Goal: Information Seeking & Learning: Stay updated

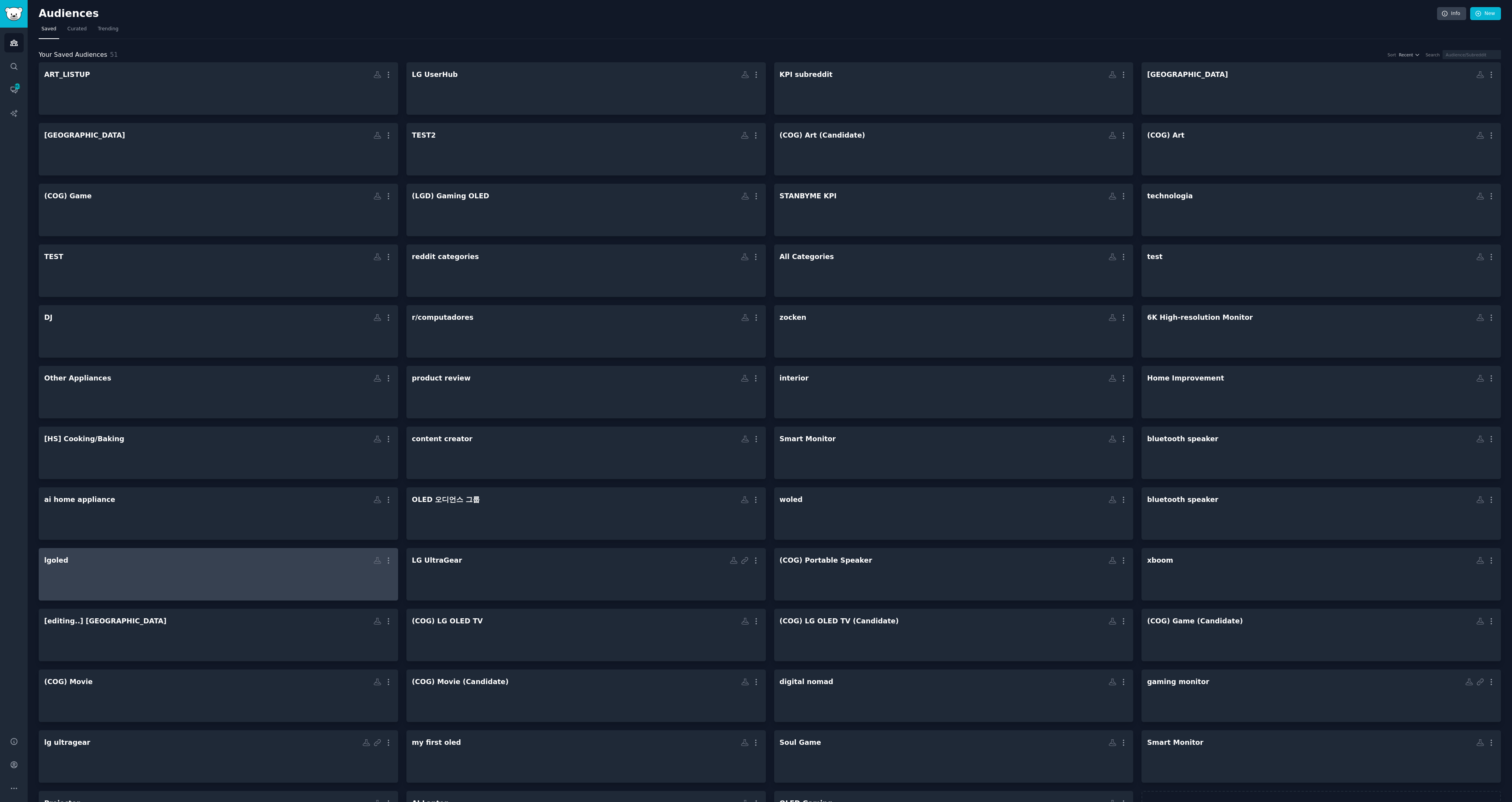
click at [301, 555] on h2 "lgoled More" at bounding box center [219, 561] width 348 height 14
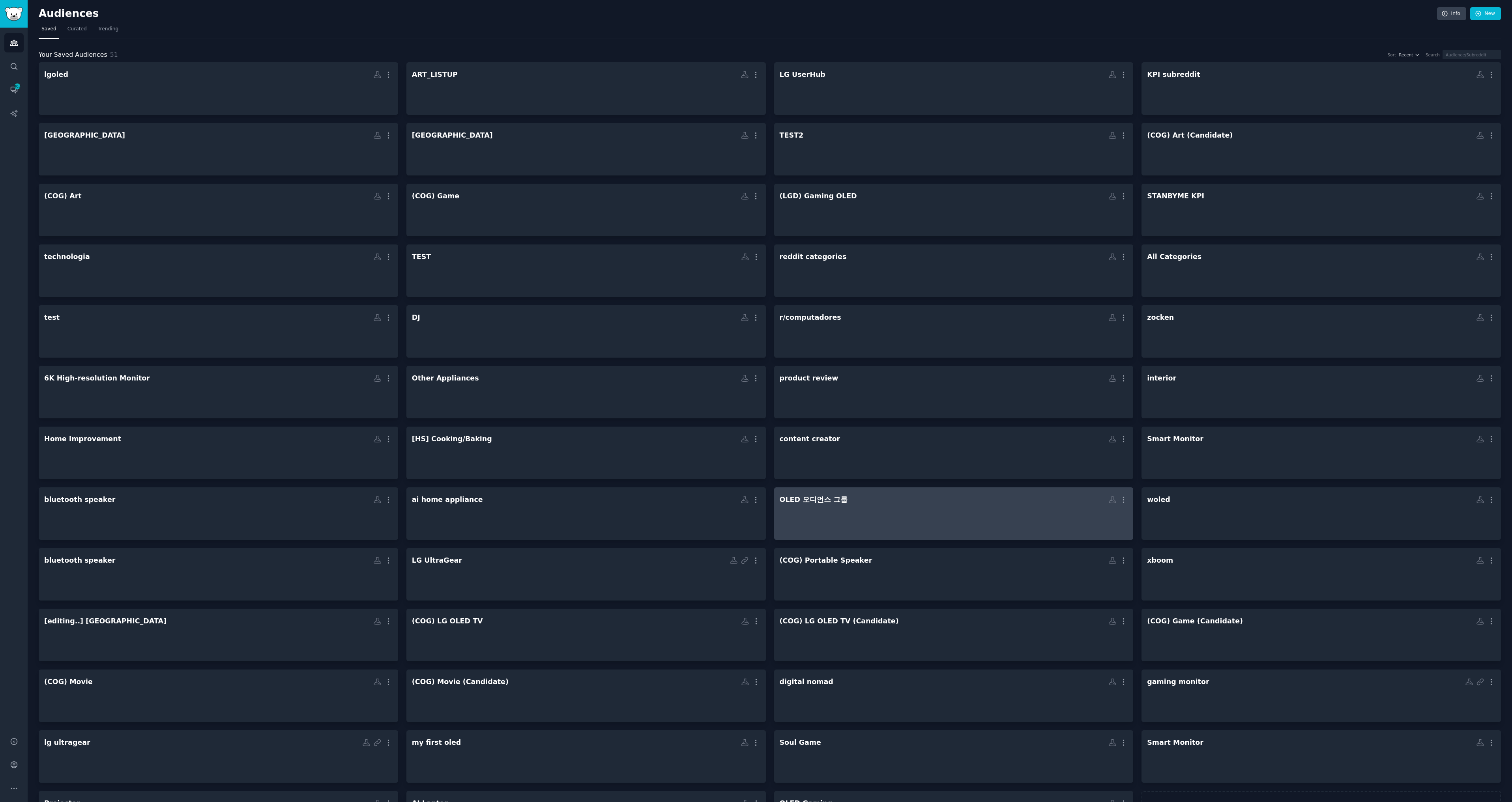
click at [948, 527] on div at bounding box center [954, 520] width 348 height 27
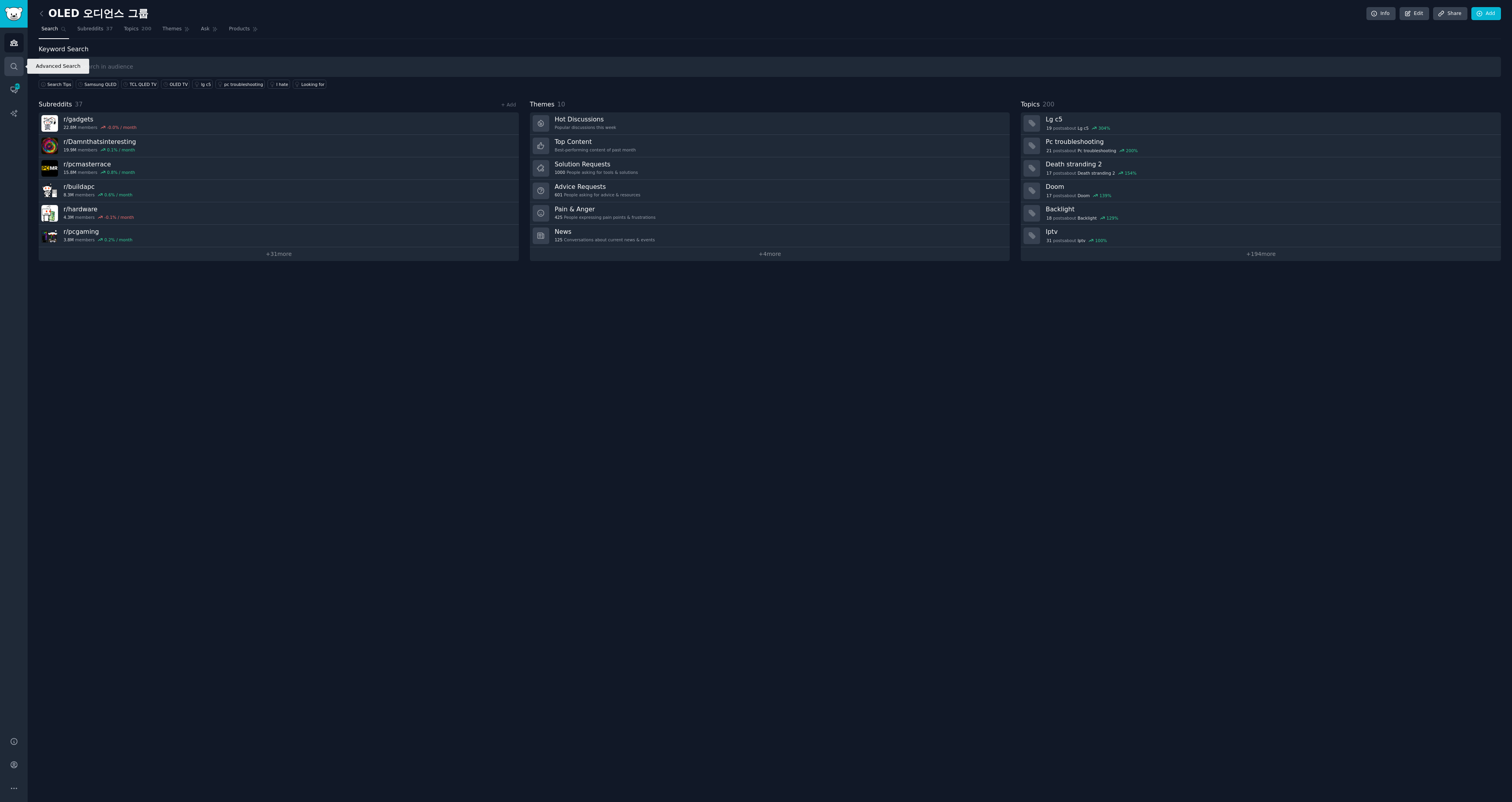
click at [13, 62] on link "Search" at bounding box center [14, 66] width 19 height 19
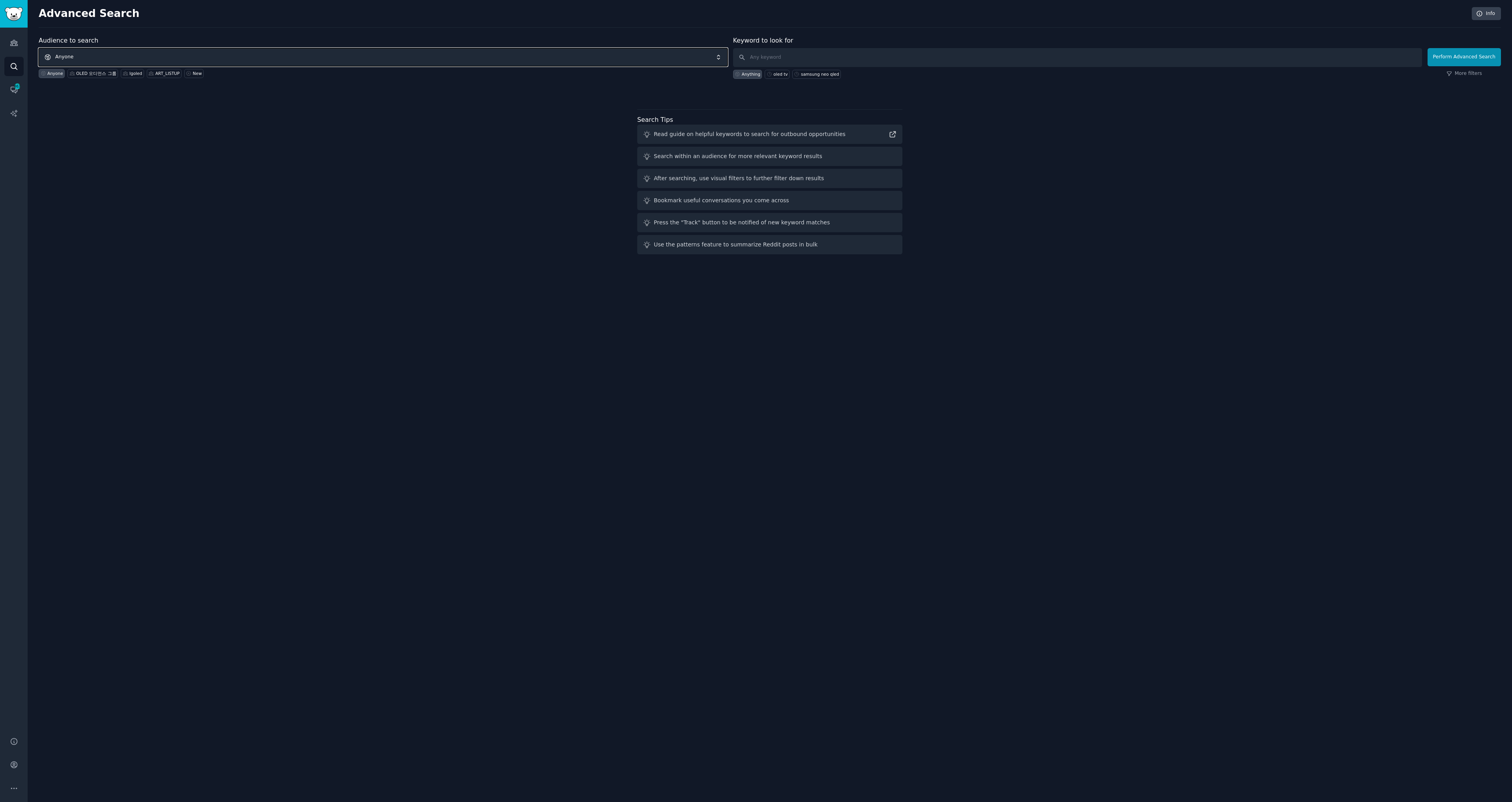
click at [229, 55] on span "Anyone" at bounding box center [383, 57] width 689 height 18
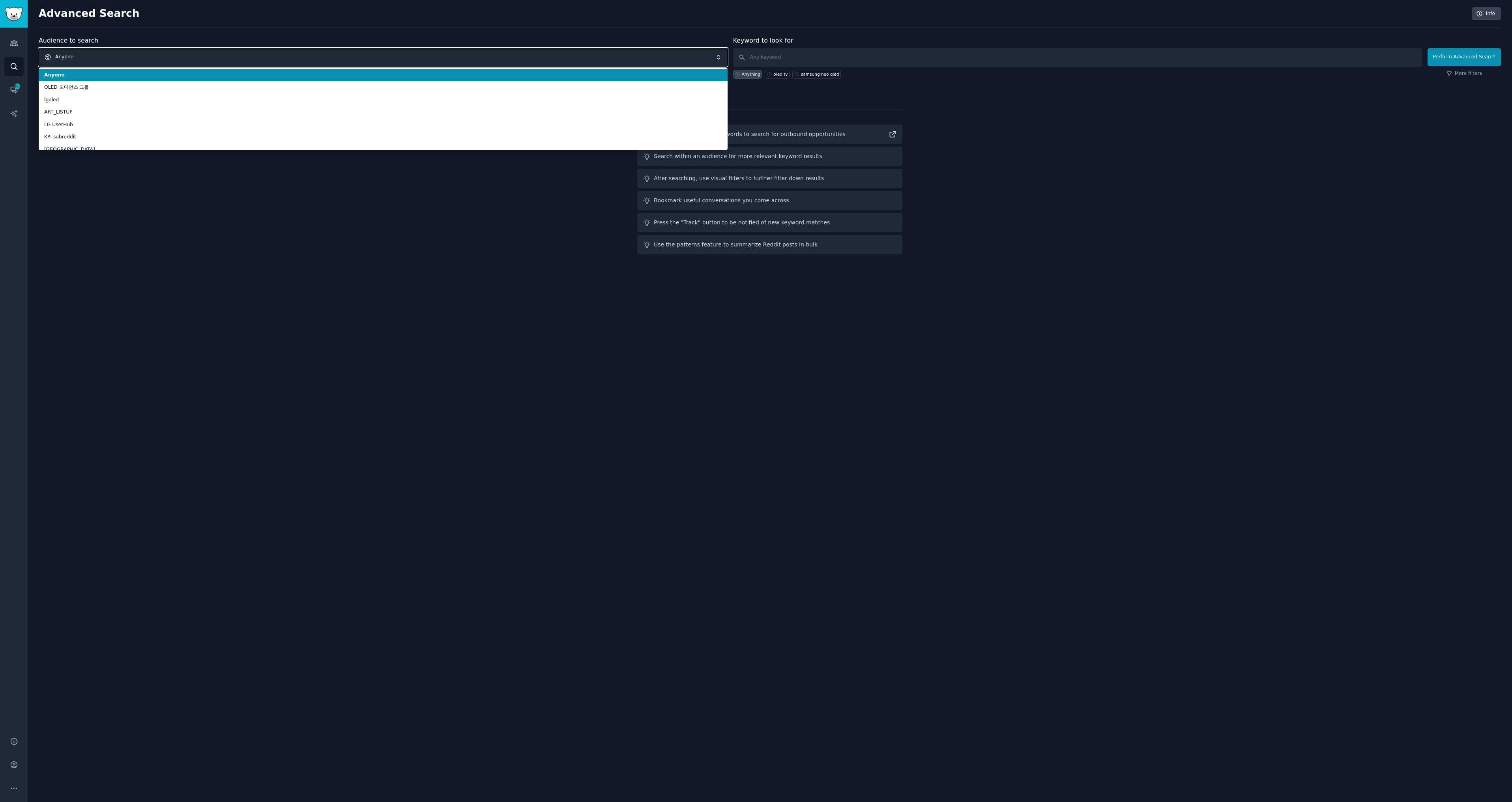
click at [229, 55] on span "Anyone" at bounding box center [383, 57] width 689 height 18
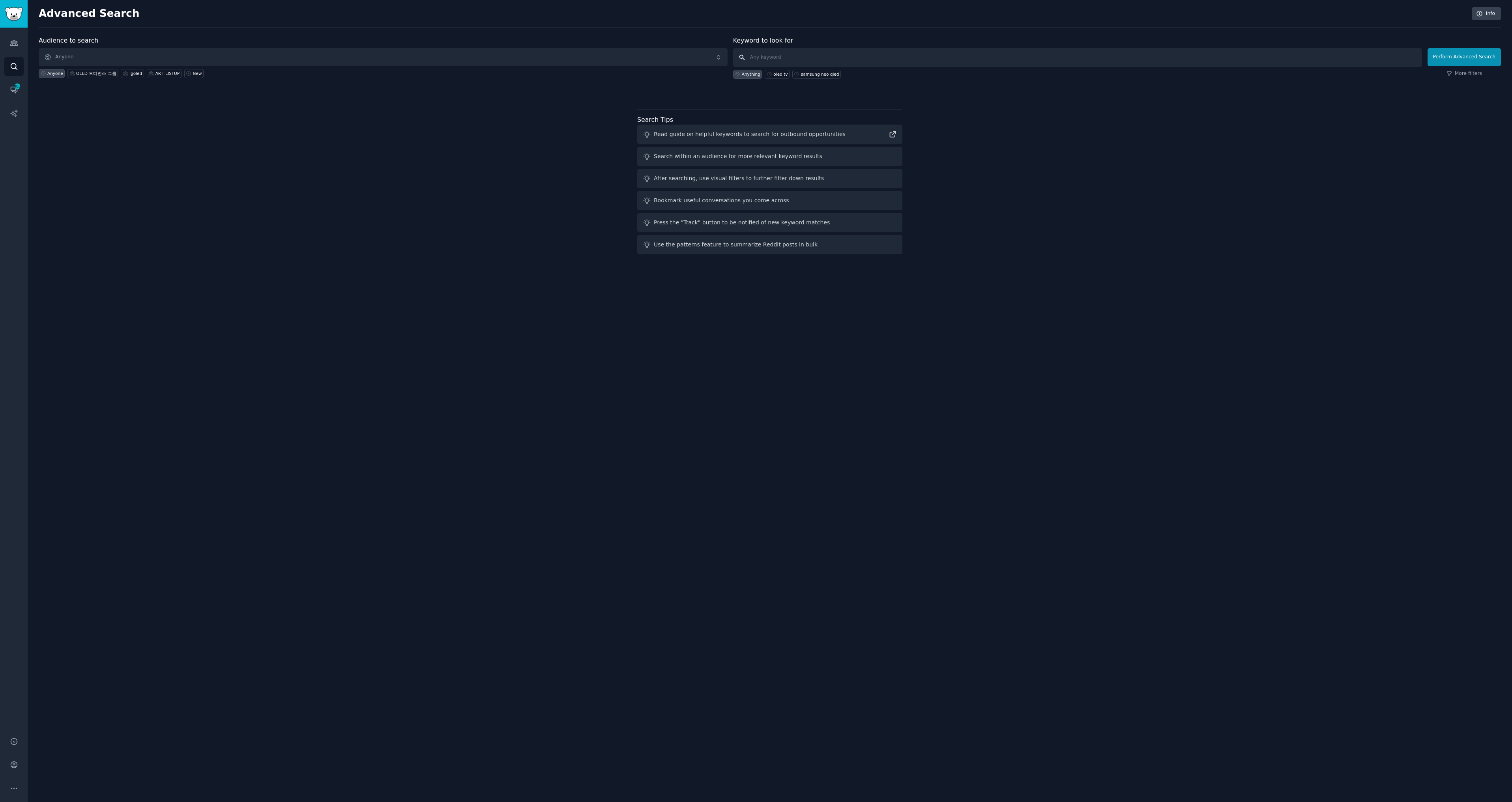
click at [820, 51] on input "text" at bounding box center [1077, 58] width 689 height 19
type input "oled tv new release"
click at [1468, 70] on div "Perform Advanced Search More filters" at bounding box center [1464, 59] width 74 height 39
click at [1468, 74] on link "More filters" at bounding box center [1464, 74] width 36 height 7
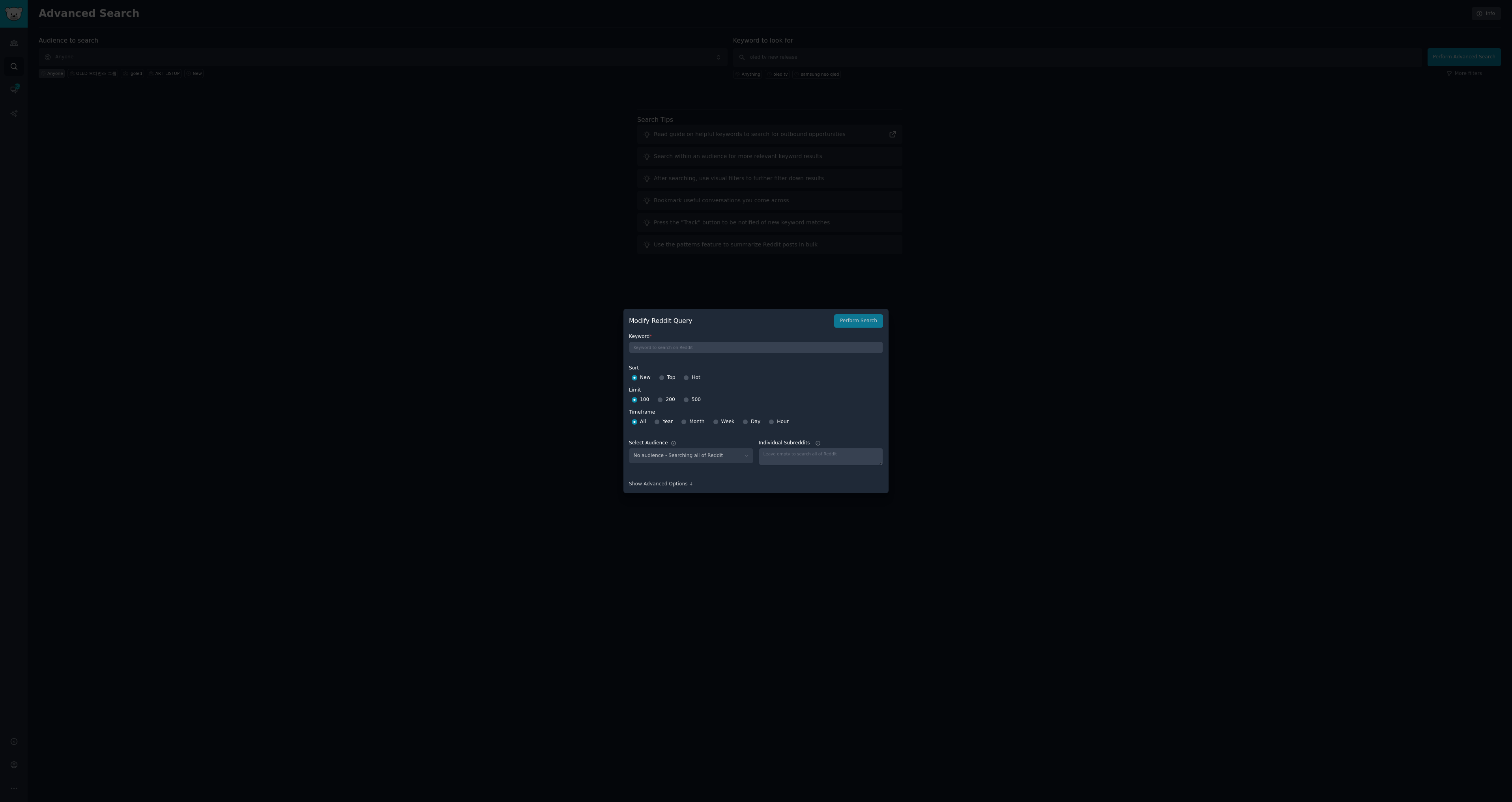
click at [697, 378] on span "Hot" at bounding box center [696, 377] width 9 height 7
click at [689, 378] on input "Hot" at bounding box center [686, 378] width 6 height 6
radio input "true"
click at [696, 400] on span "500" at bounding box center [696, 399] width 9 height 7
click at [689, 400] on input "500" at bounding box center [686, 399] width 6 height 6
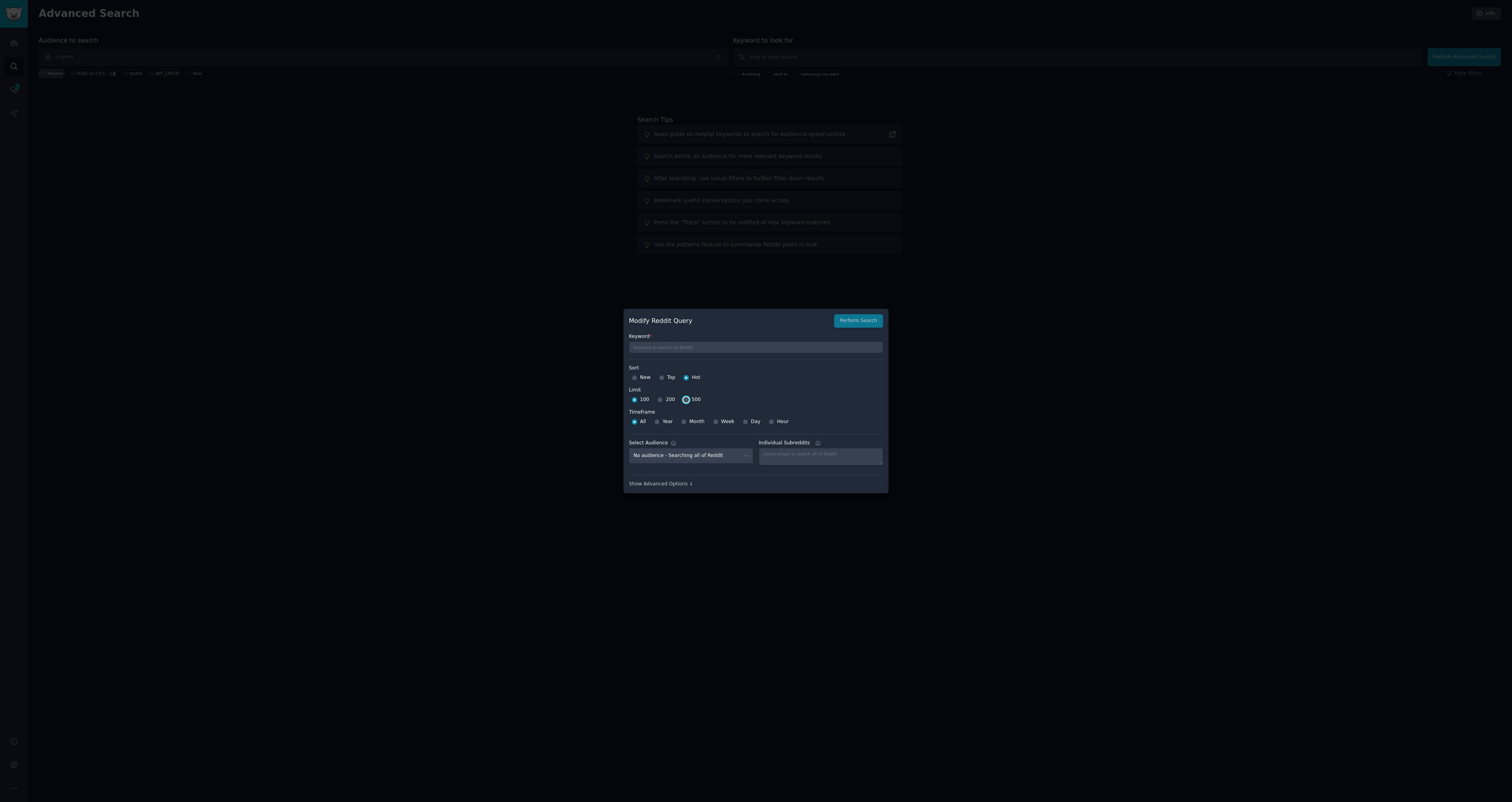
radio input "true"
click at [665, 421] on span "Year" at bounding box center [668, 422] width 10 height 7
click at [659, 421] on input "Year" at bounding box center [657, 422] width 6 height 6
radio input "true"
click at [856, 326] on button "Perform Search" at bounding box center [858, 321] width 49 height 13
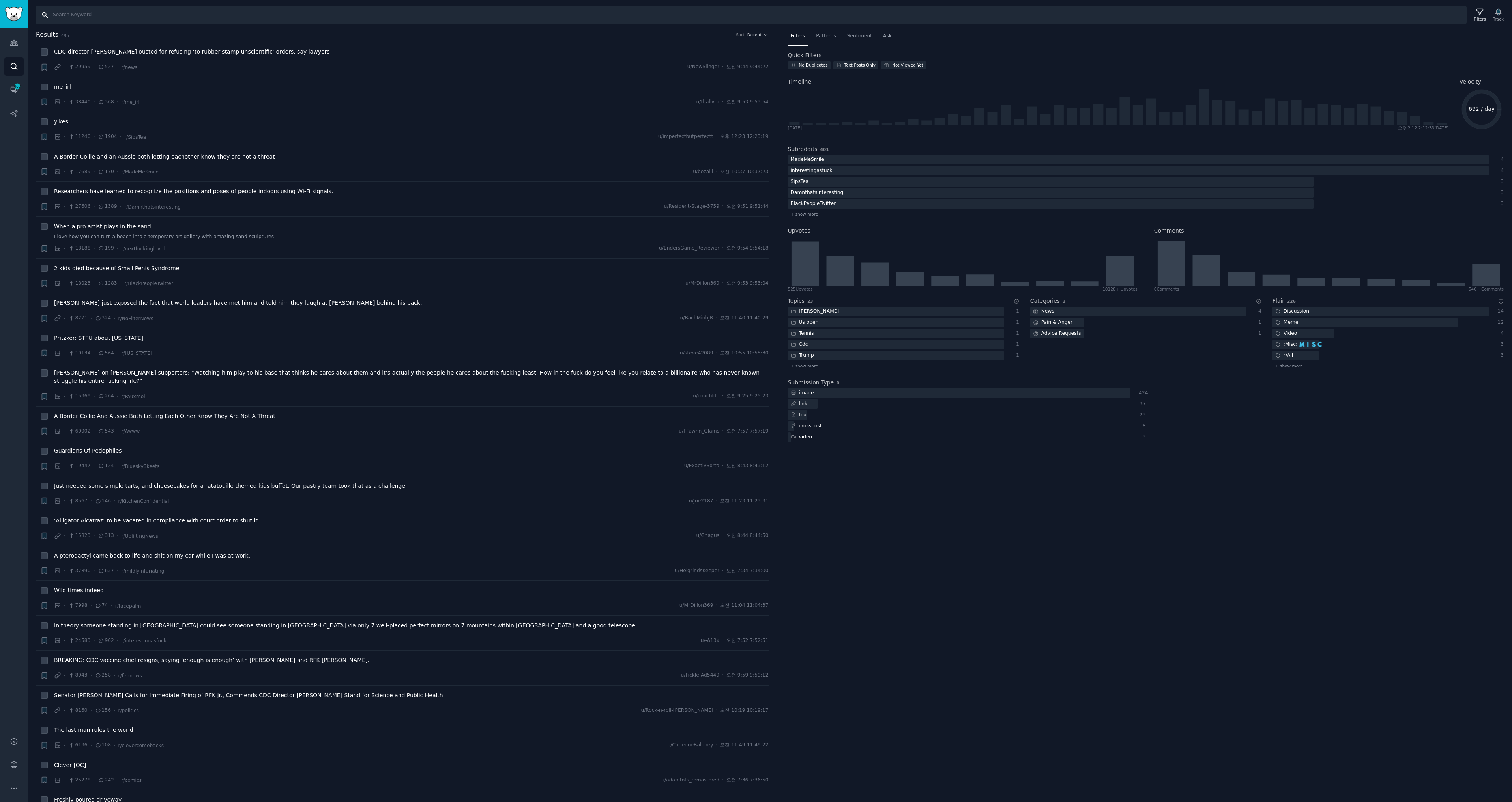
click at [151, 15] on input "Search" at bounding box center [752, 15] width 1431 height 19
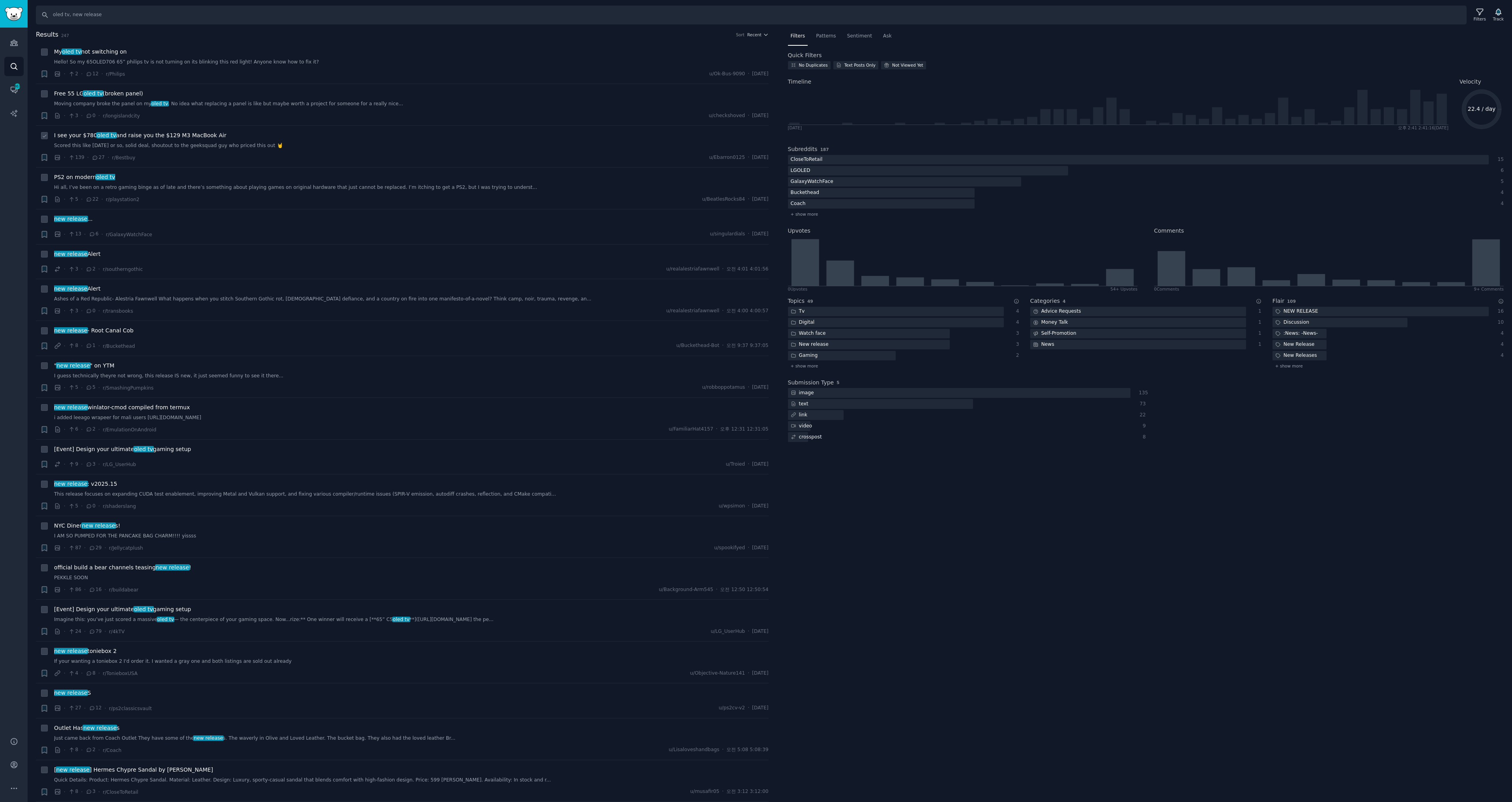
click at [189, 137] on span "I see your $780 oled tv and raise you the $129 M3 MacBook Air" at bounding box center [140, 135] width 172 height 8
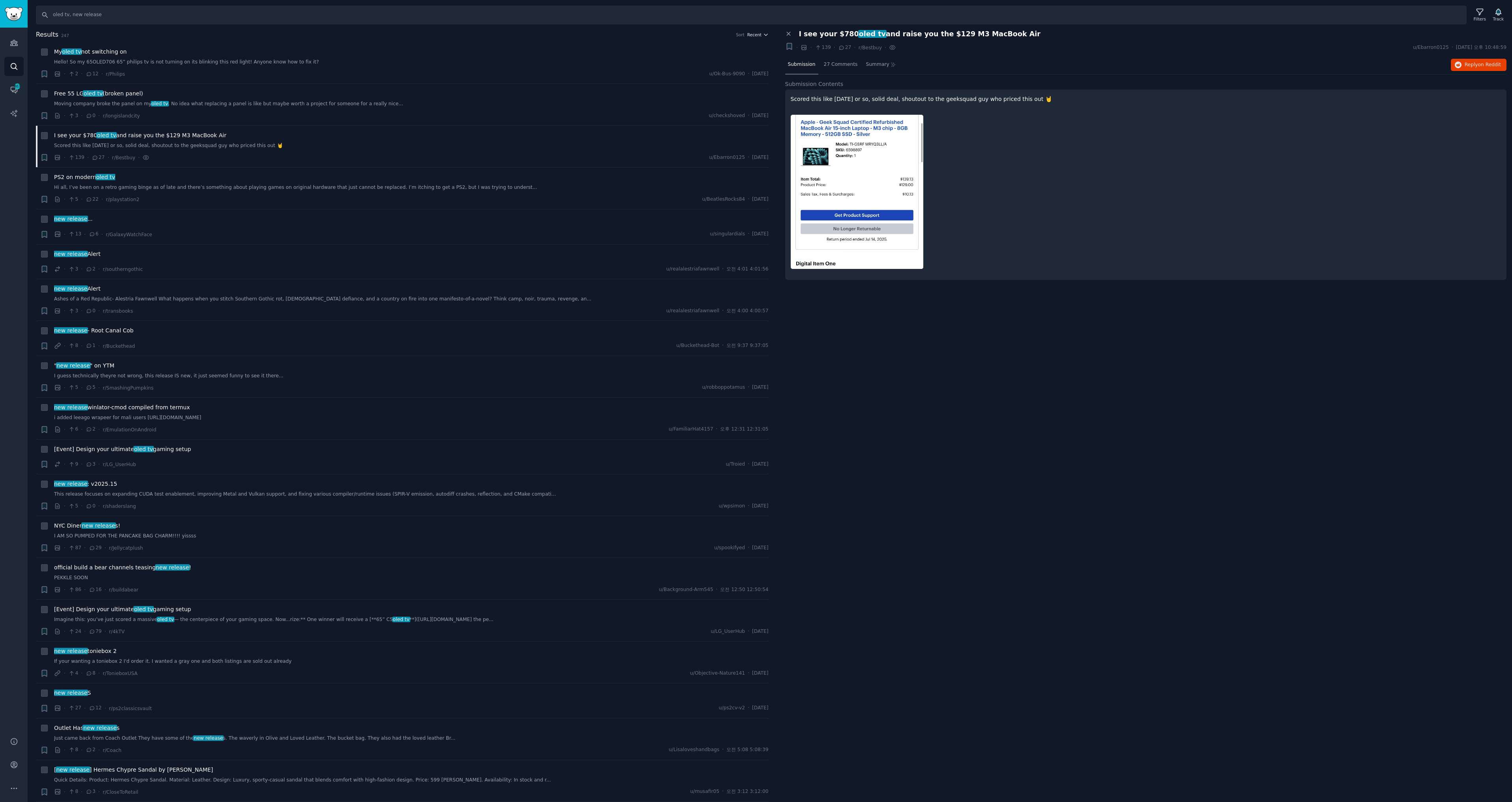
click at [759, 34] on span "Recent" at bounding box center [754, 34] width 14 height 6
click at [732, 67] on div "Upvotes" at bounding box center [729, 63] width 74 height 14
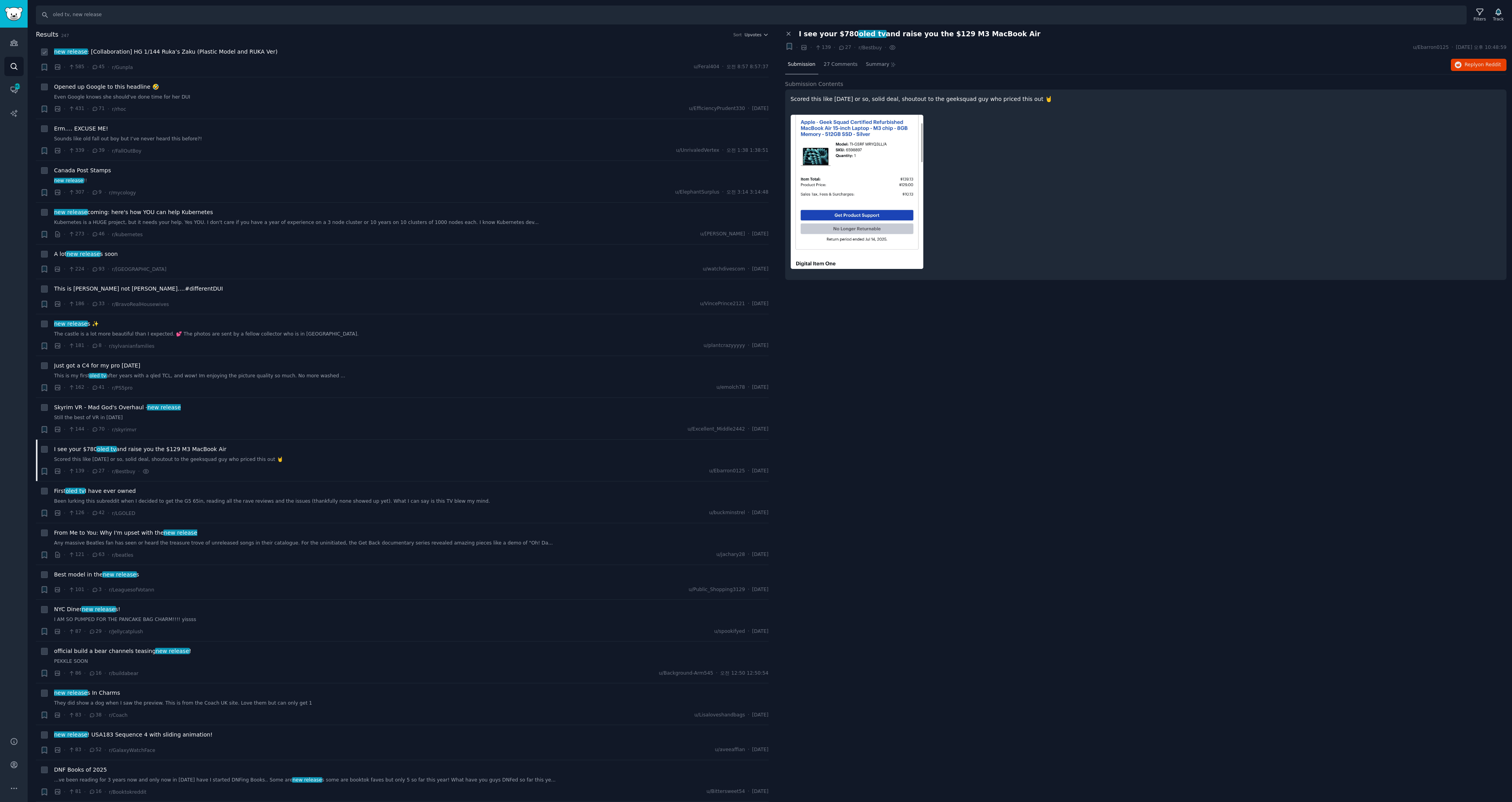
click at [173, 51] on span "new release : [Collaboration] HG 1/144 Ruka’s Zaku (Plastic Model and RUKA Ver)" at bounding box center [166, 51] width 224 height 8
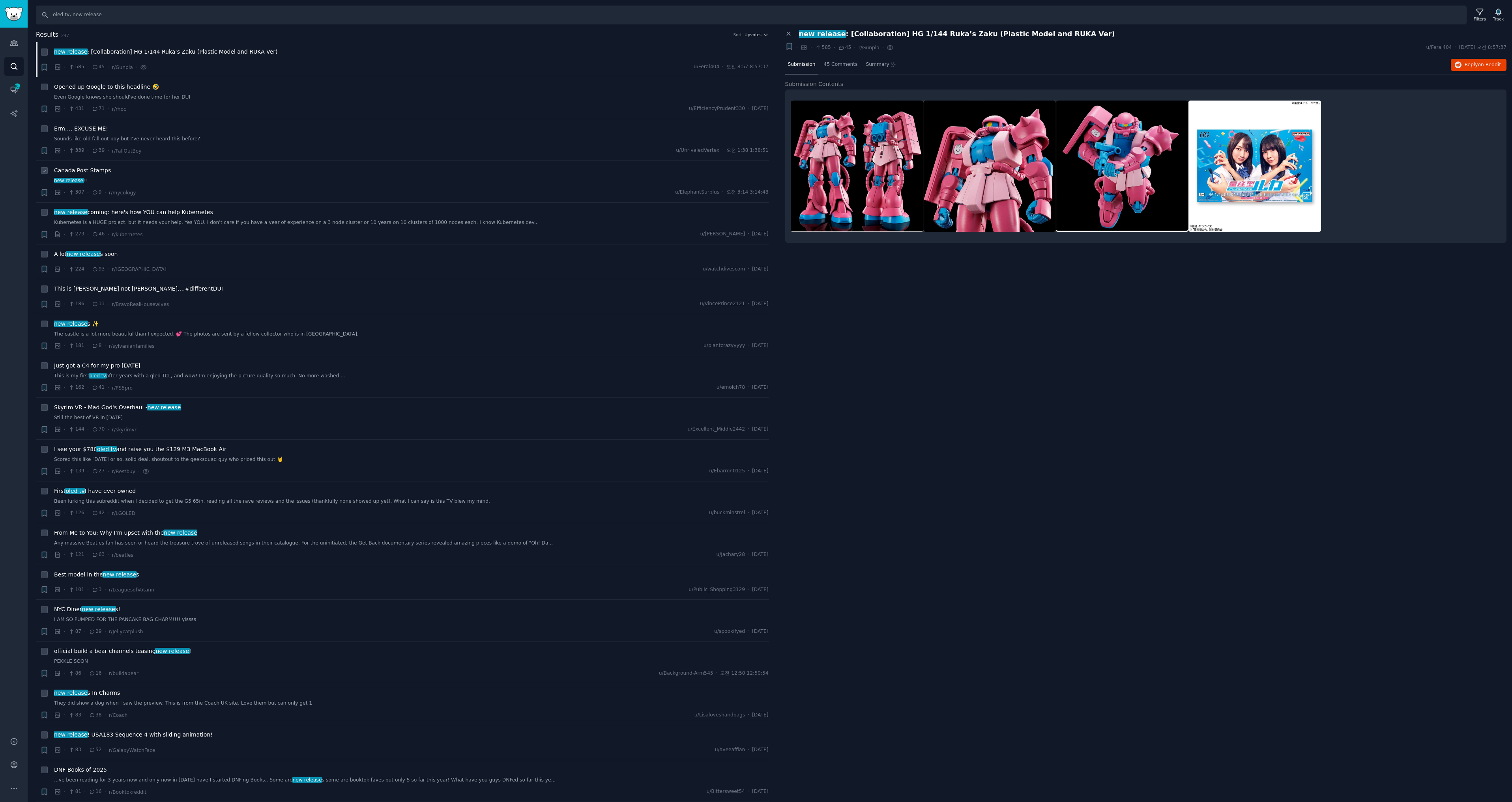
click at [97, 173] on span "Canada Post Stamps" at bounding box center [82, 170] width 57 height 8
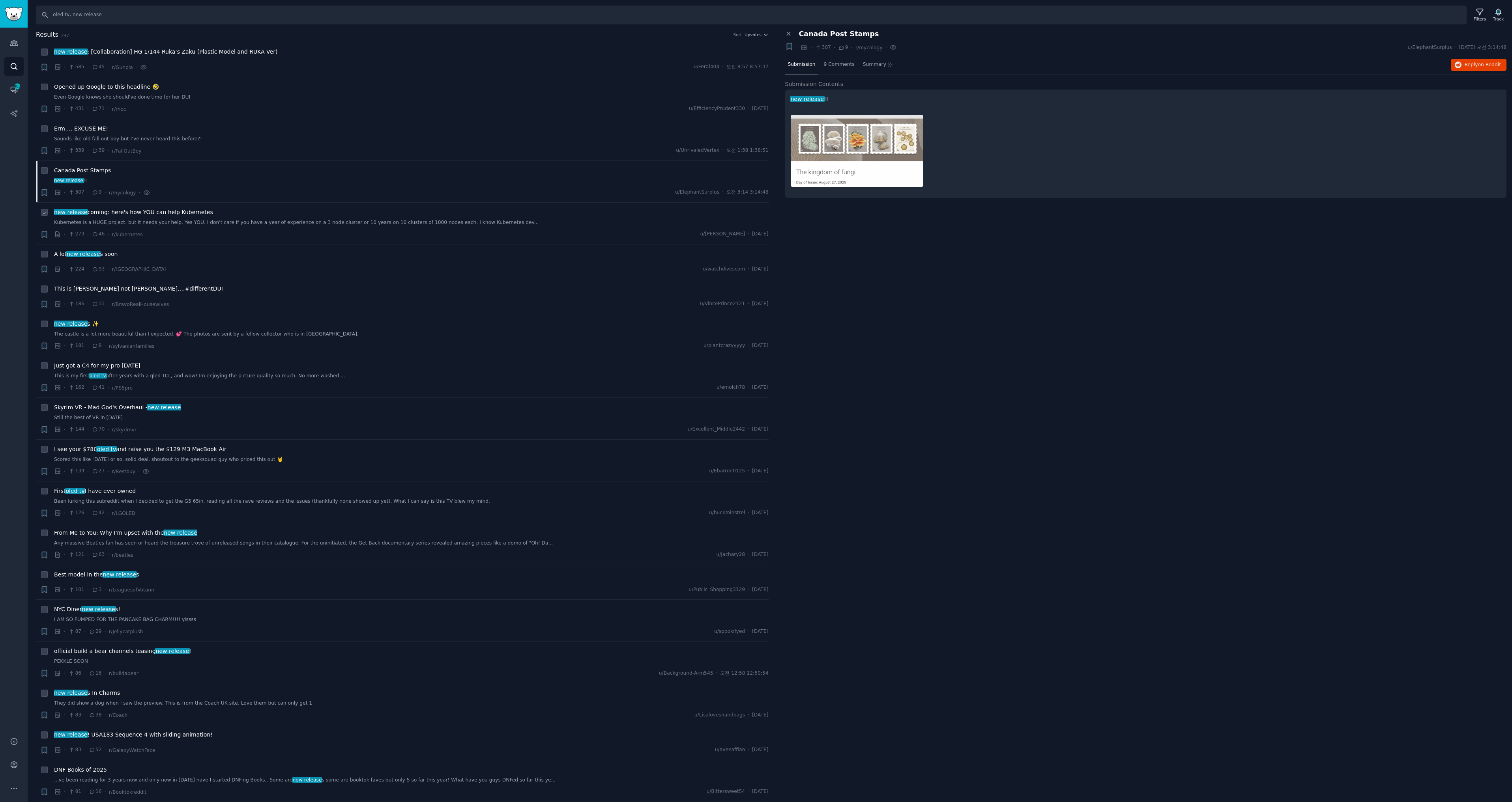
click at [147, 211] on span "new release coming: here's how YOU can help Kubernetes" at bounding box center [133, 212] width 159 height 8
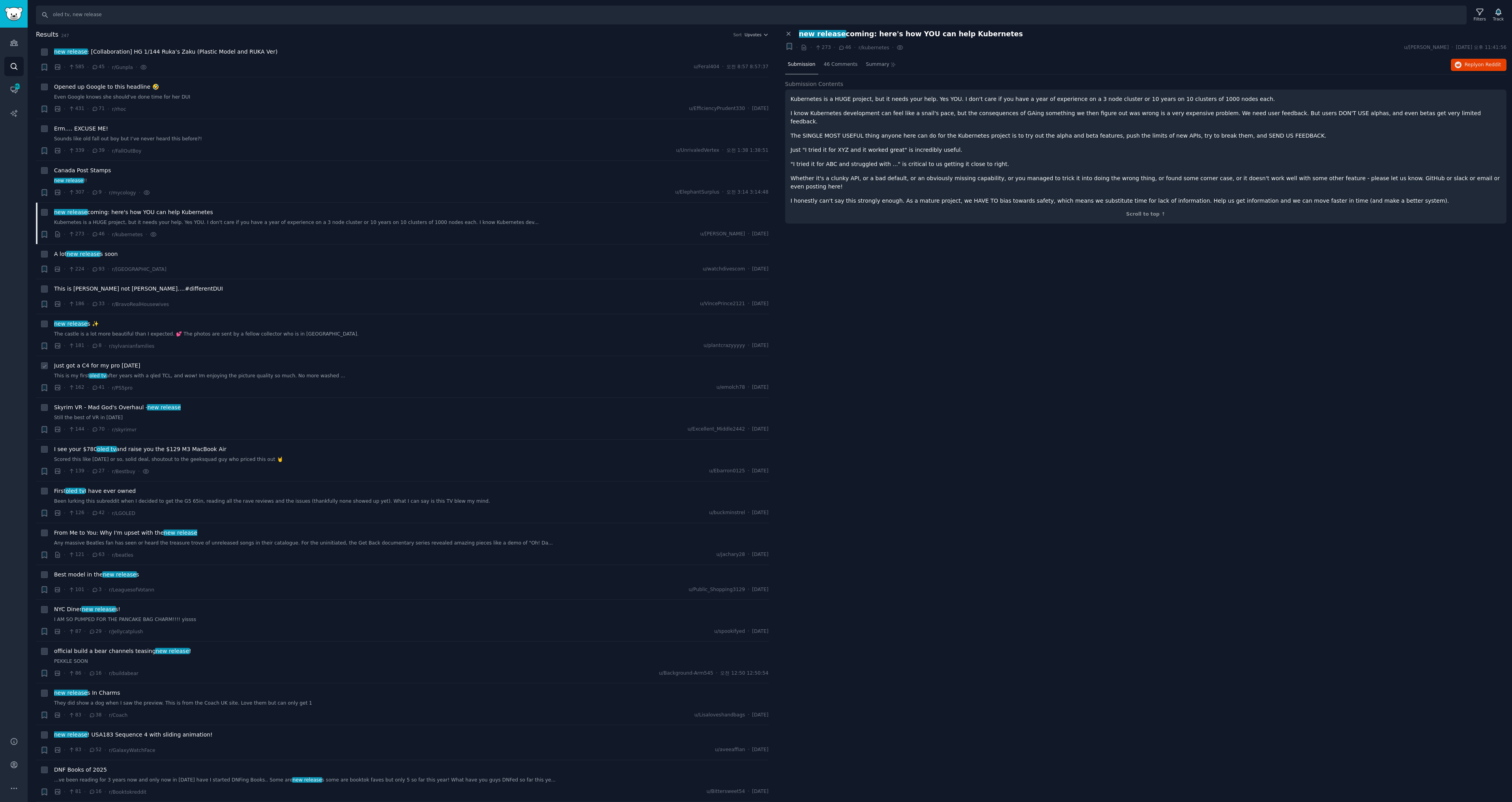
click at [112, 364] on span "Just got a C4 for my pro [DATE]" at bounding box center [97, 365] width 86 height 8
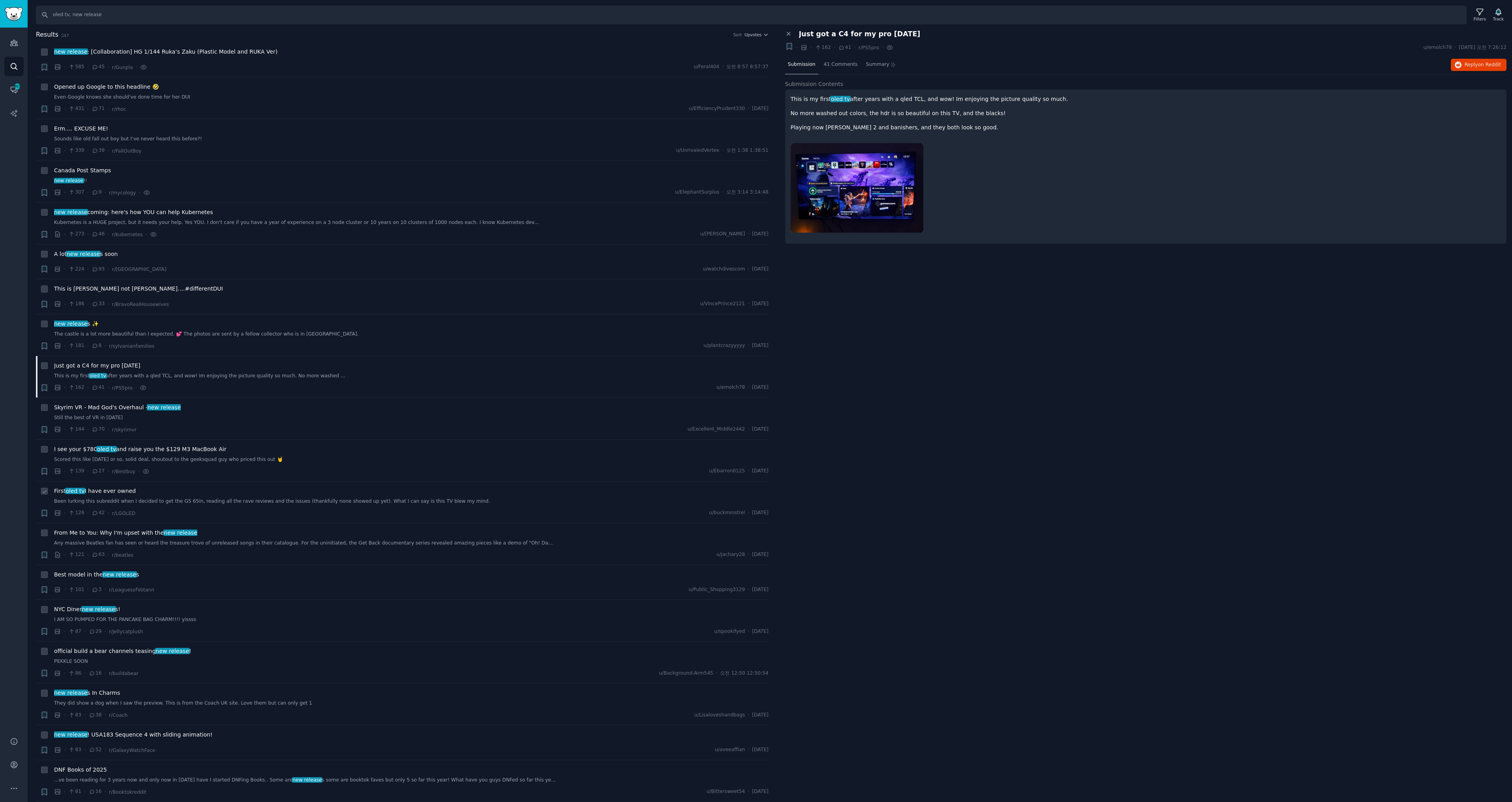
click at [114, 490] on span "First oled tv I have ever owned" at bounding box center [95, 491] width 82 height 8
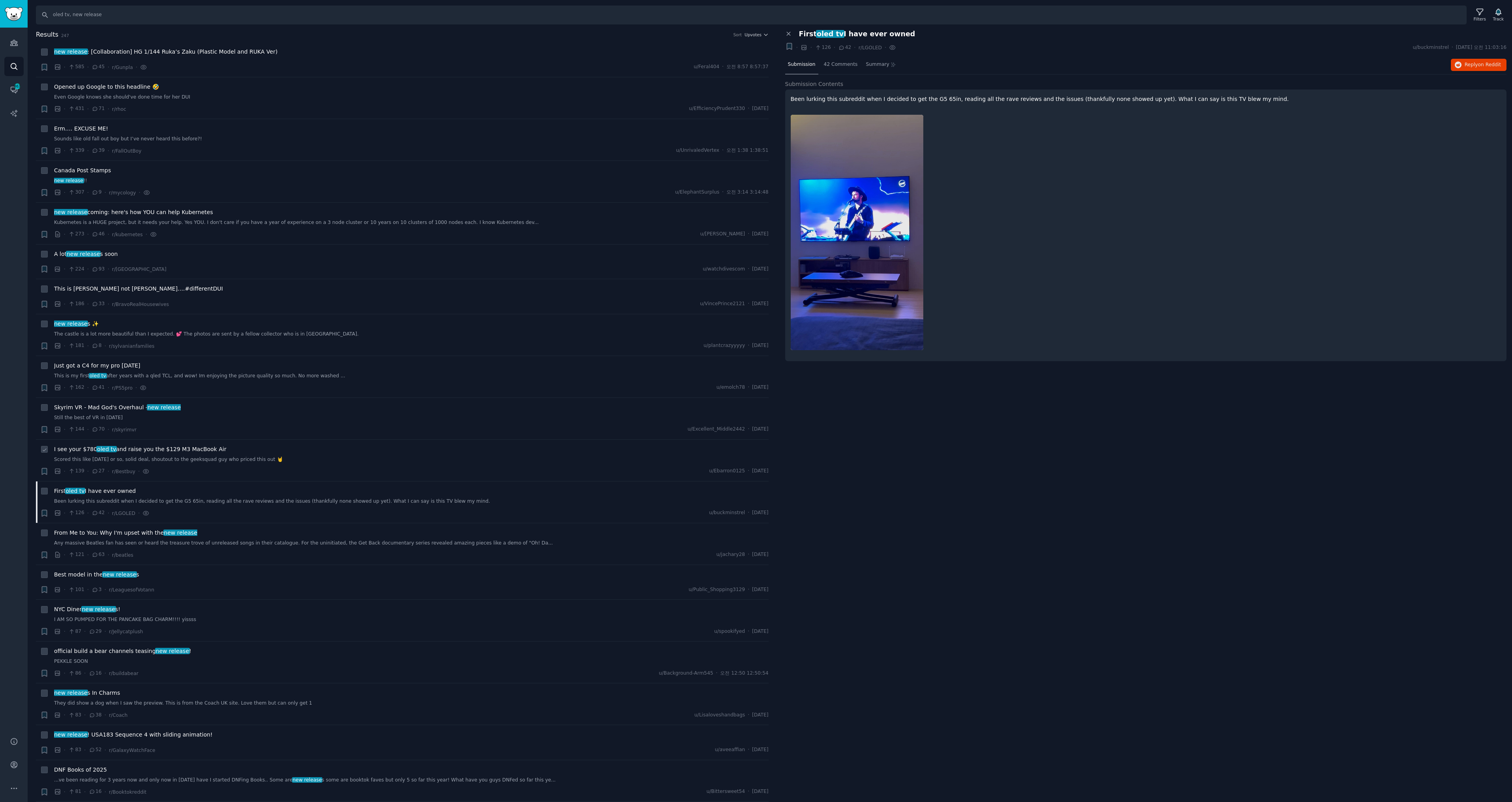
click at [133, 451] on span "I see your $780 oled tv and raise you the $129 M3 MacBook Air" at bounding box center [140, 449] width 172 height 8
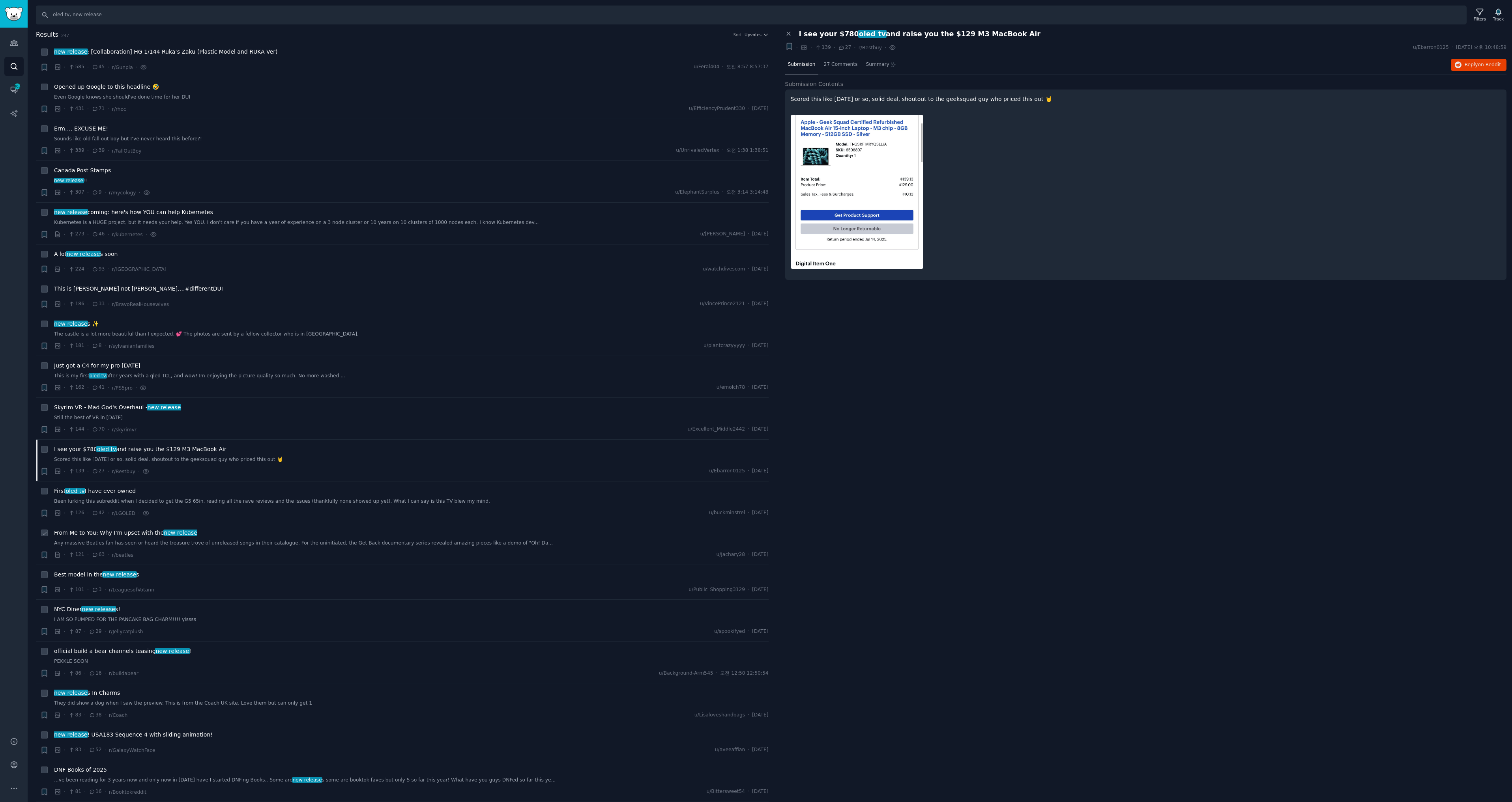
click at [142, 533] on span "From Me to You: Why I'm upset with the new release" at bounding box center [125, 533] width 143 height 8
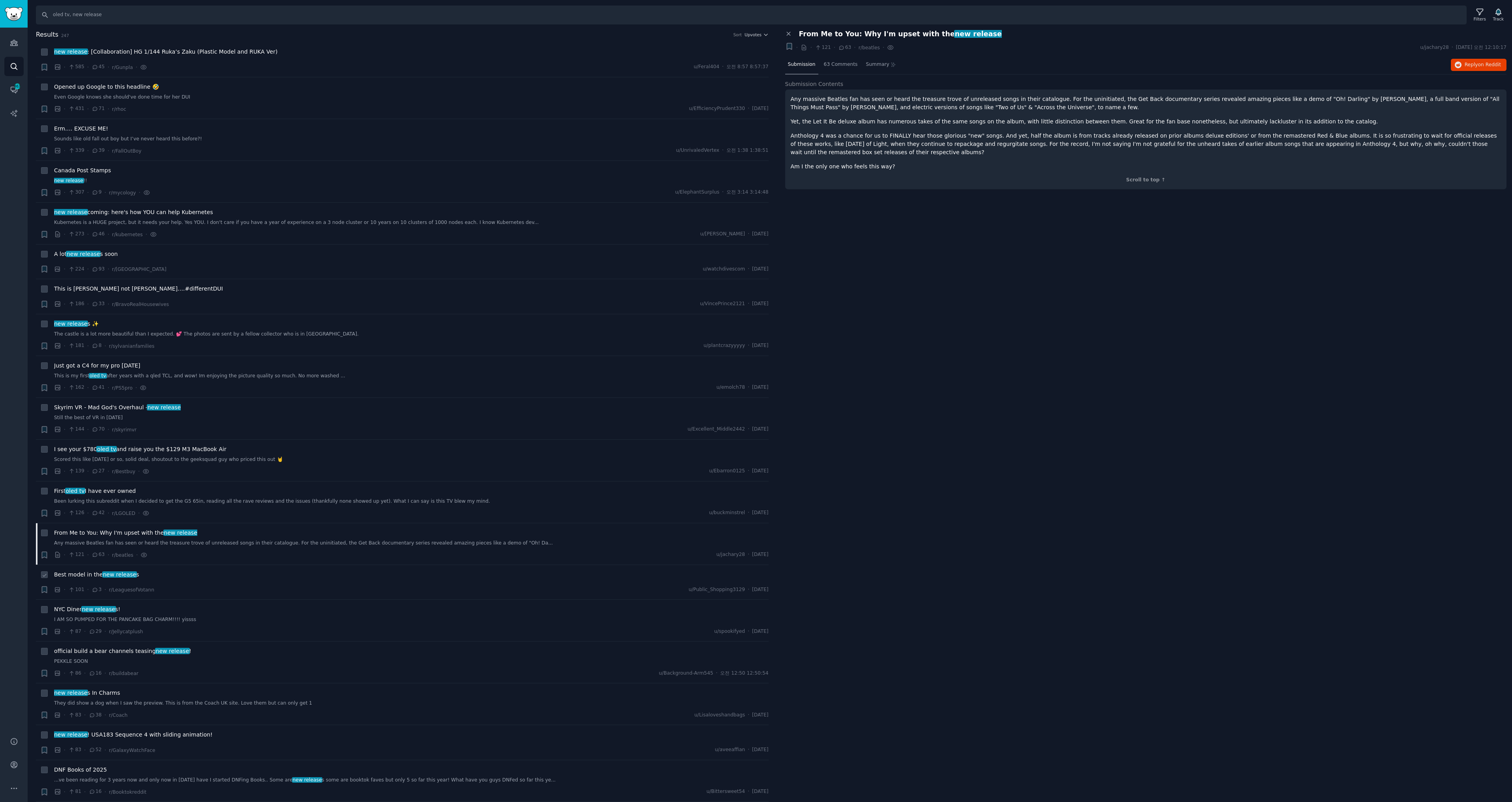
click at [87, 578] on span "Best model in the new release s" at bounding box center [97, 575] width 85 height 8
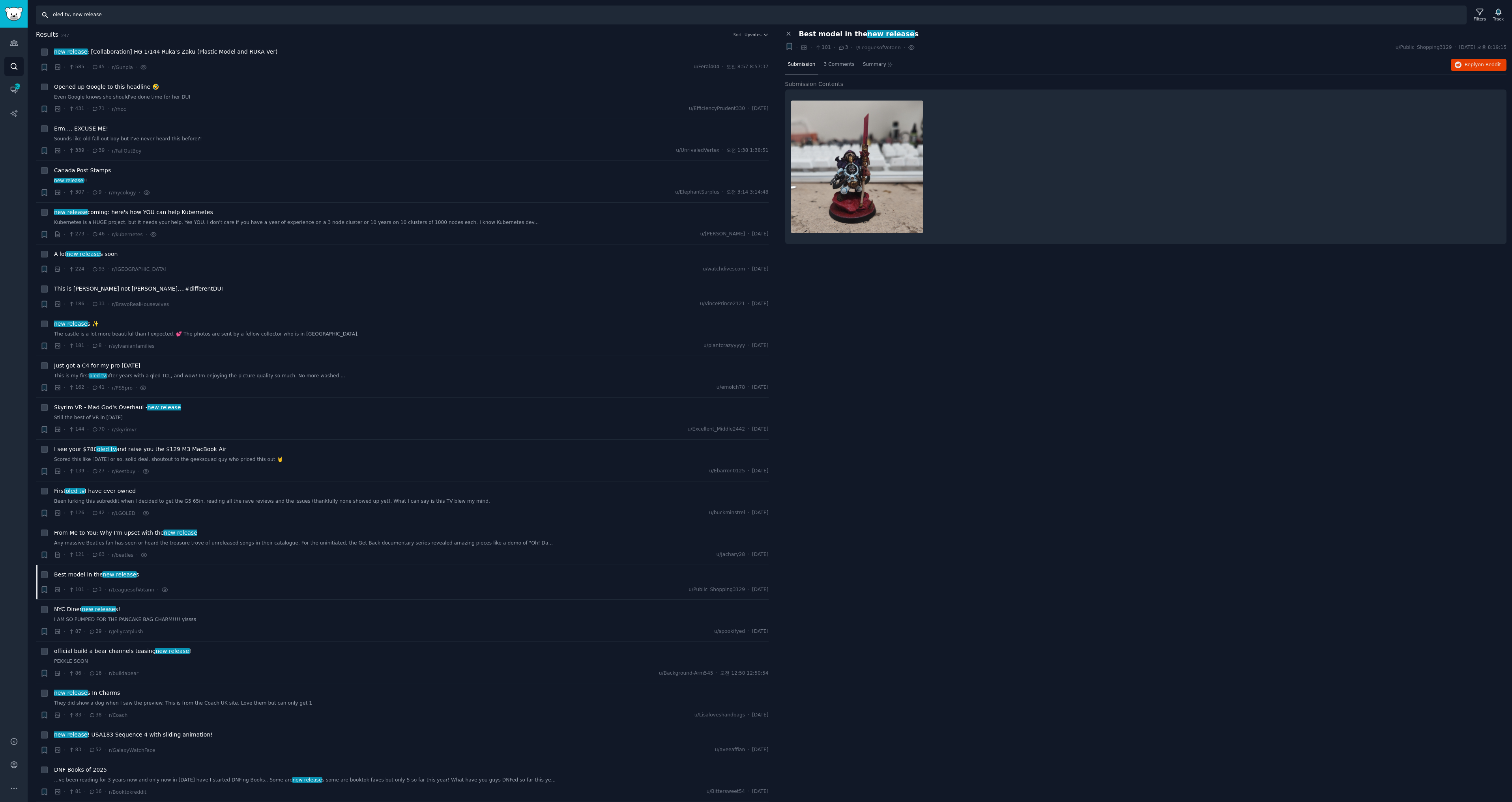
drag, startPoint x: 69, startPoint y: 15, endPoint x: 75, endPoint y: 14, distance: 6.1
click at [69, 15] on input "oled tv, new release" at bounding box center [752, 15] width 1431 height 19
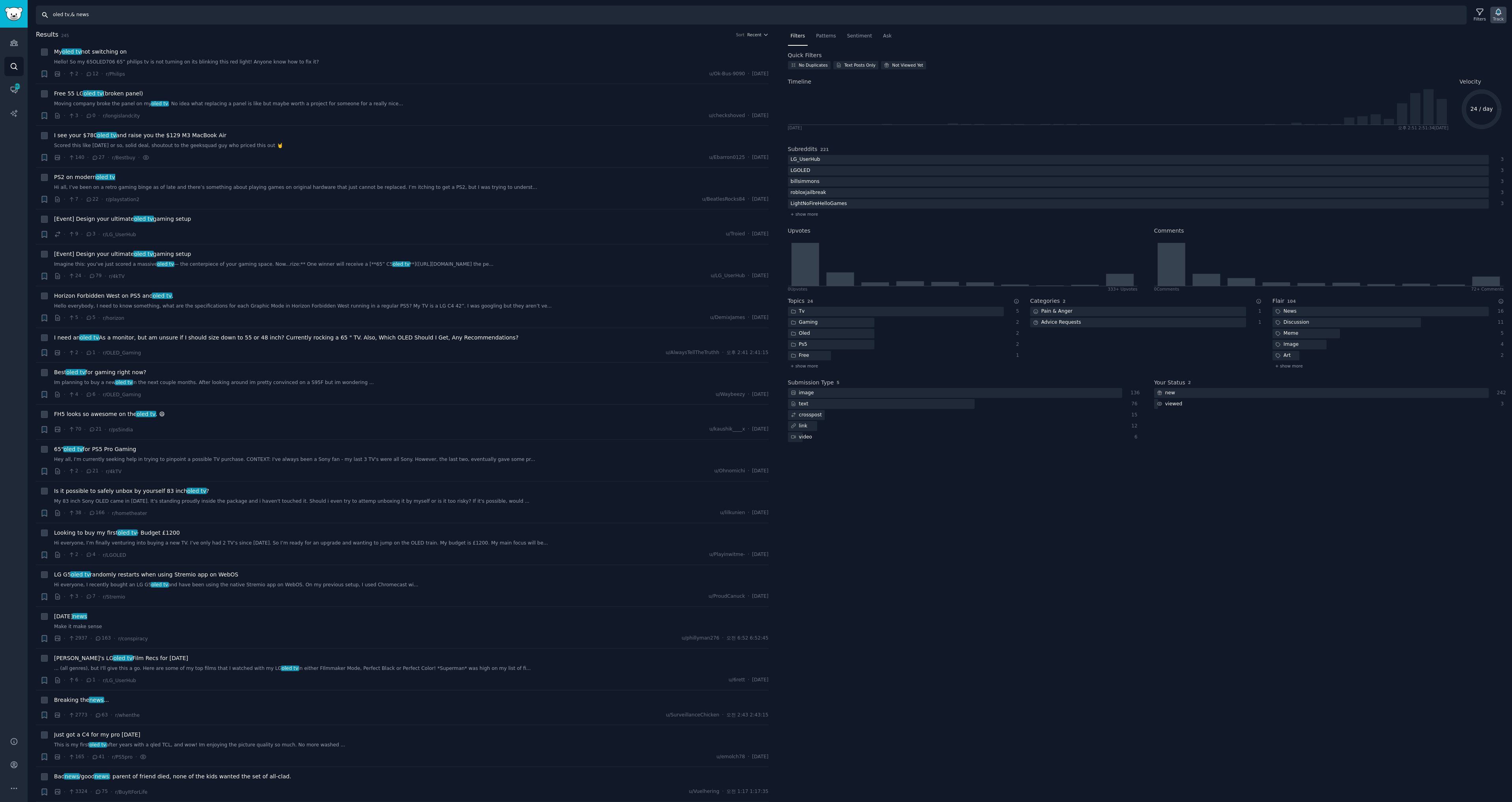
click at [1502, 13] on icon "button" at bounding box center [1498, 11] width 8 height 8
type input "oled tv,& news"
click at [90, 15] on input "oled tv,& news" at bounding box center [752, 15] width 1431 height 19
click at [72, 13] on input "oled tv,& news" at bounding box center [752, 15] width 1431 height 19
click at [139, 22] on input "oled tv,& news" at bounding box center [752, 15] width 1431 height 19
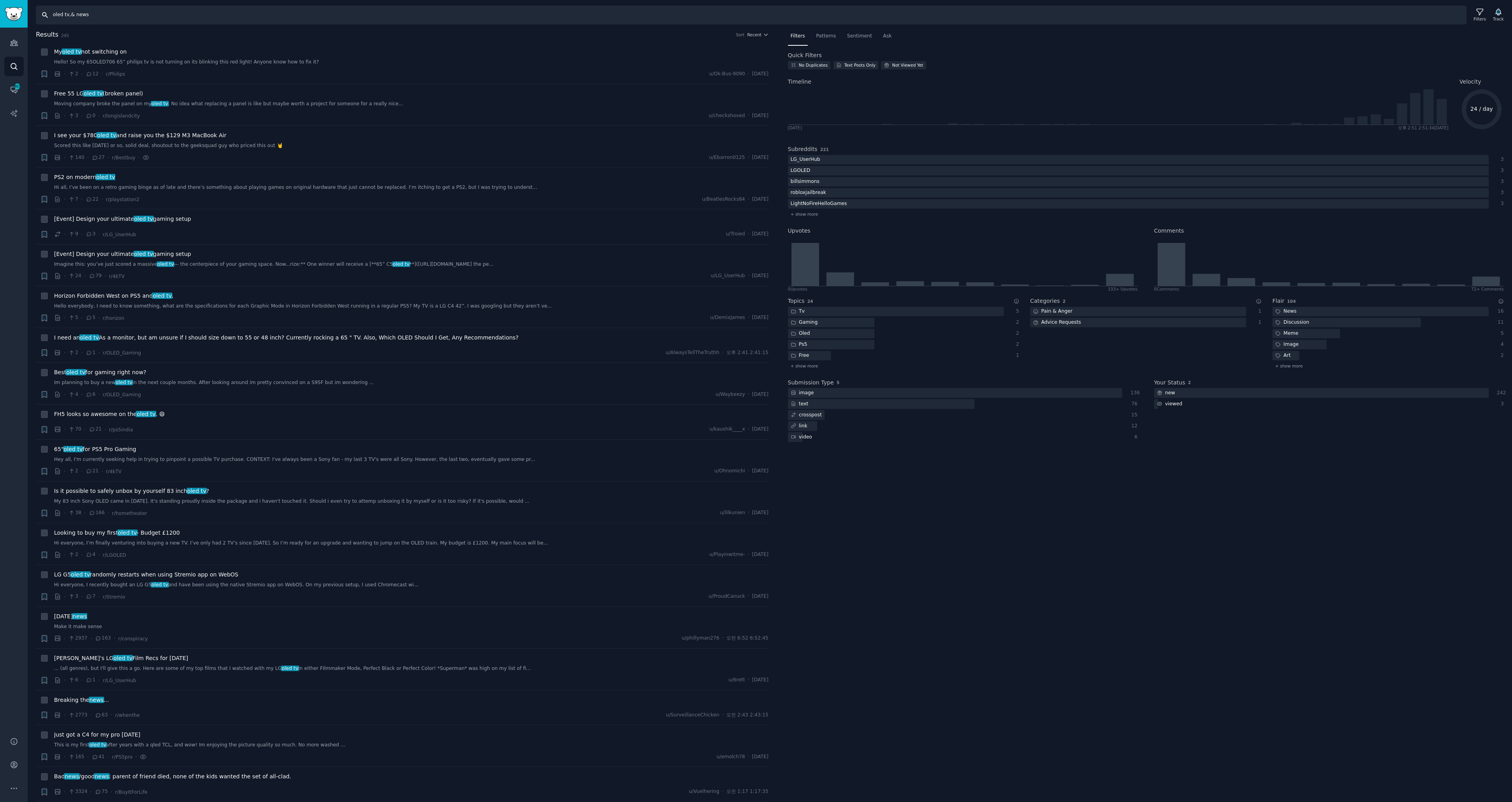
click at [69, 14] on input "oled tv,& news" at bounding box center [752, 15] width 1431 height 19
type input "oled tv"
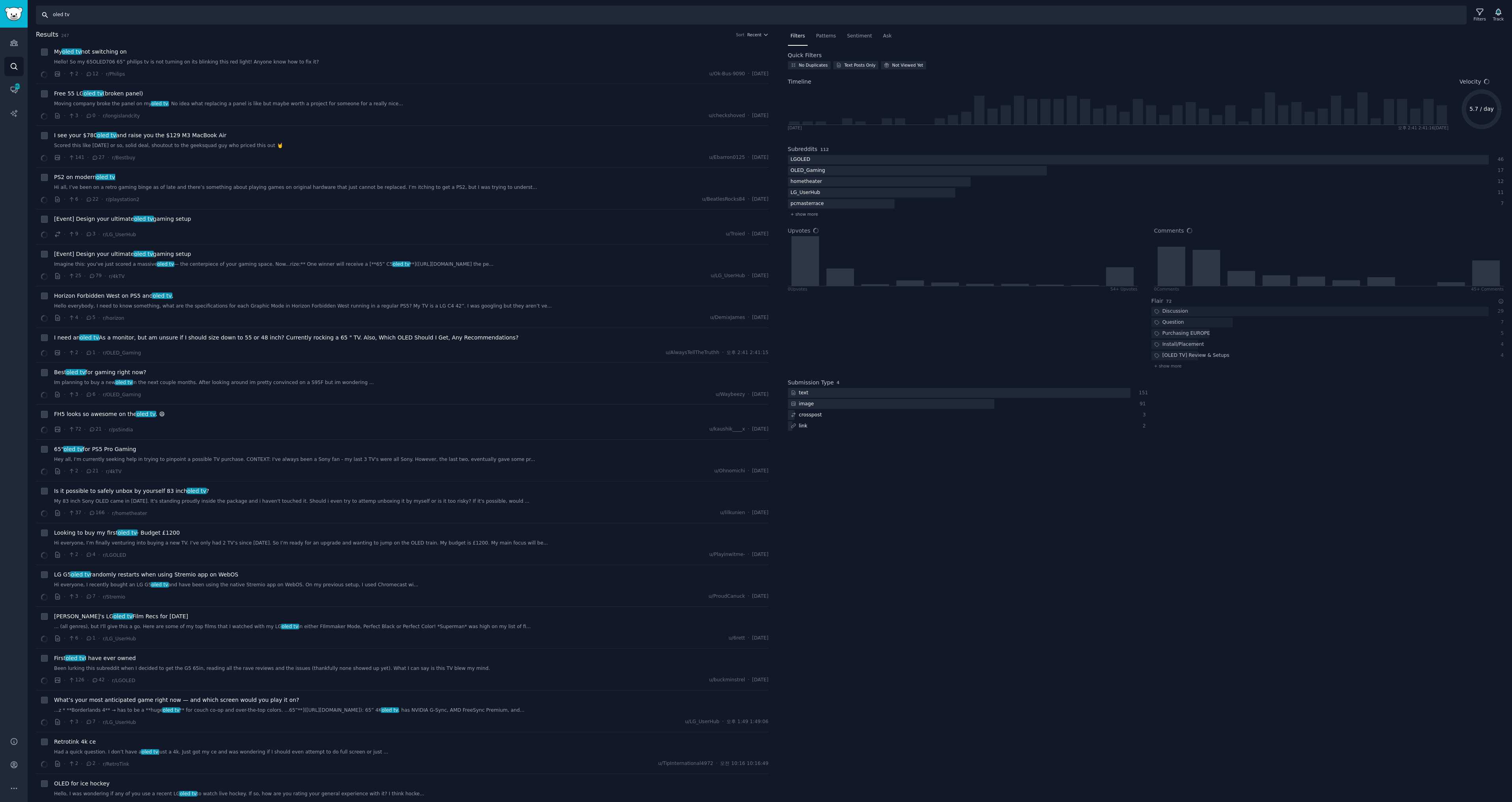
click at [158, 18] on input "oled tv" at bounding box center [752, 15] width 1431 height 19
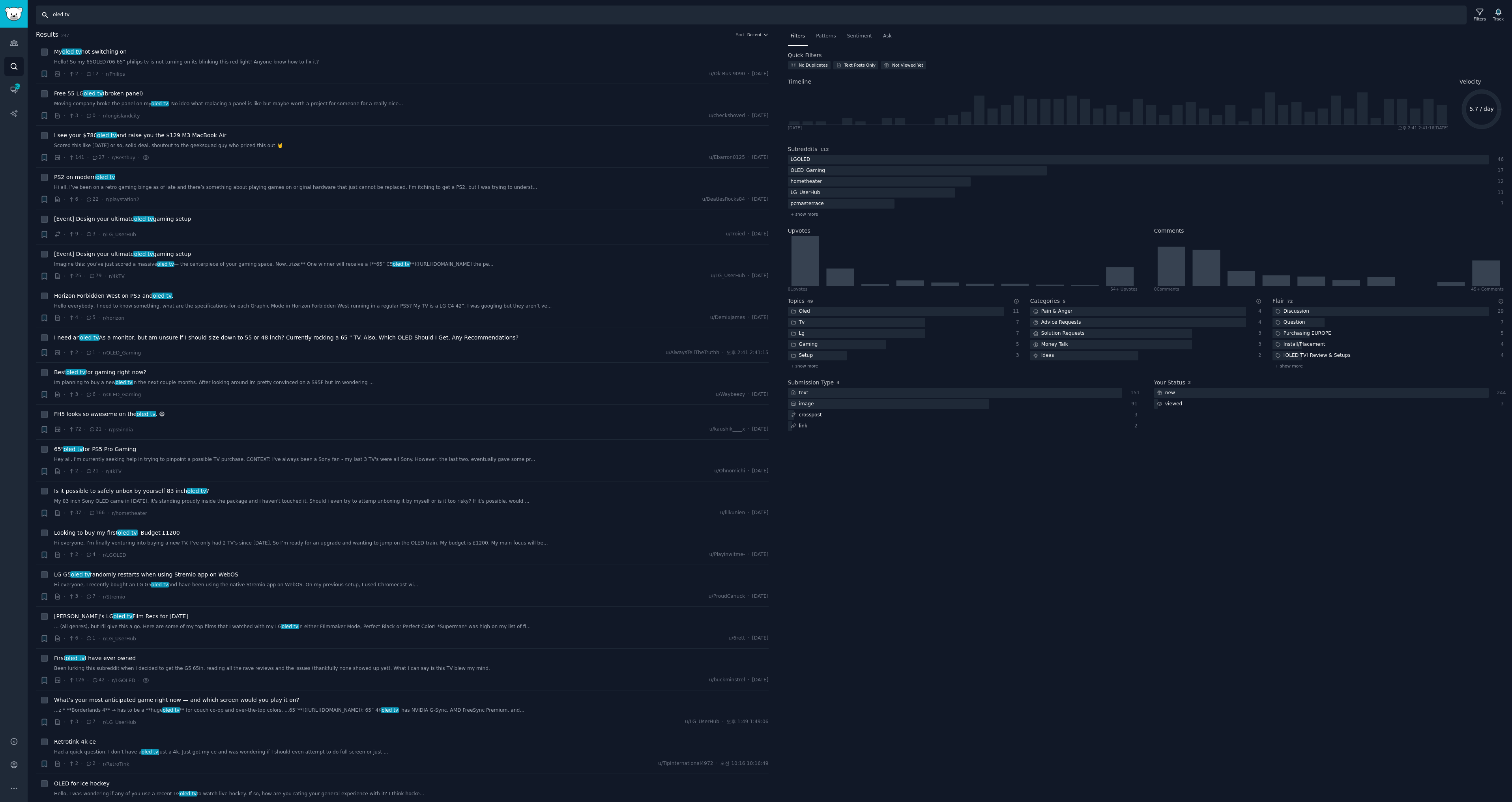
click at [758, 35] on span "Recent" at bounding box center [754, 34] width 14 height 6
click at [739, 67] on div "Upvotes" at bounding box center [729, 63] width 74 height 14
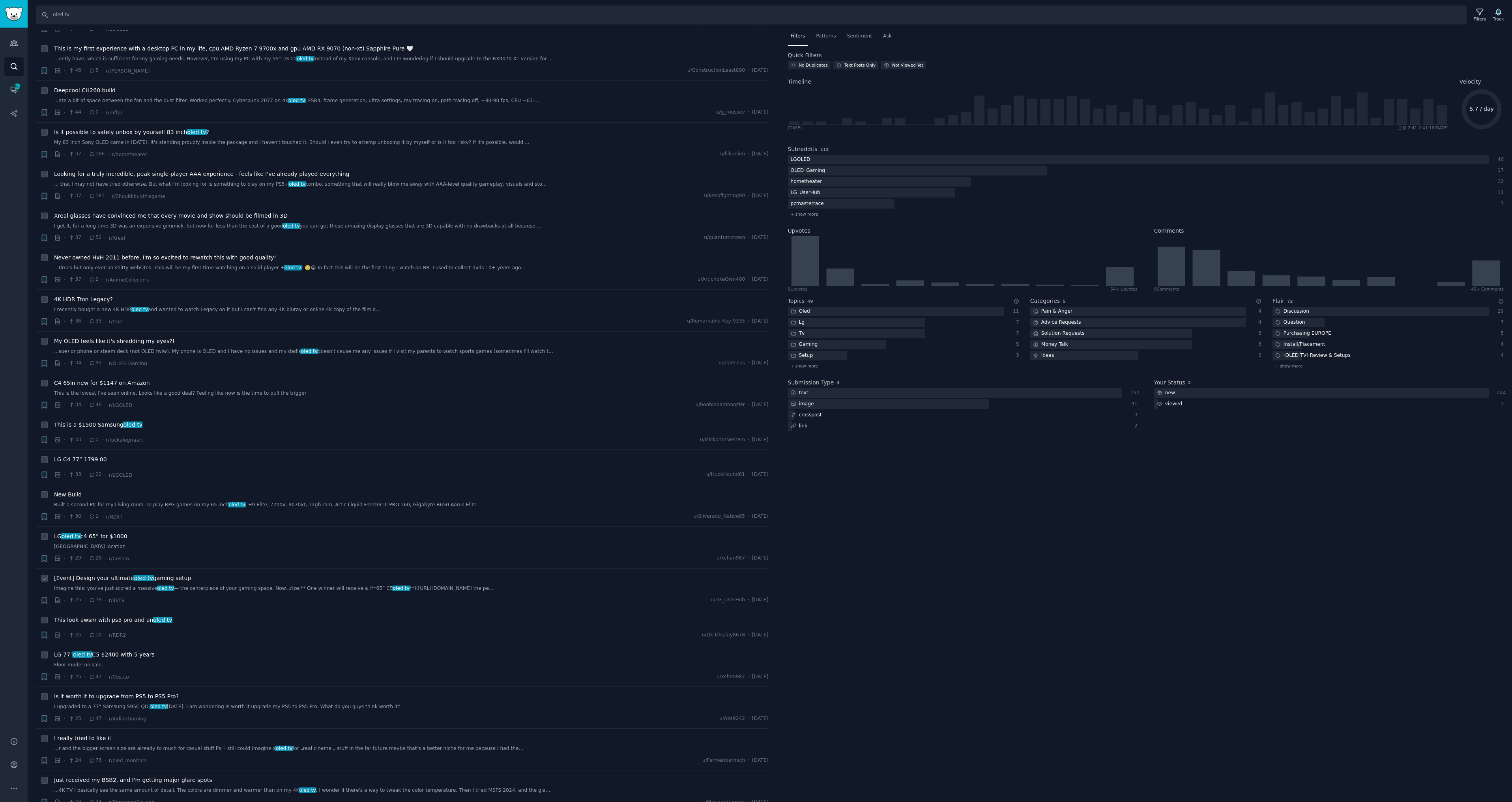
scroll to position [2050, 0]
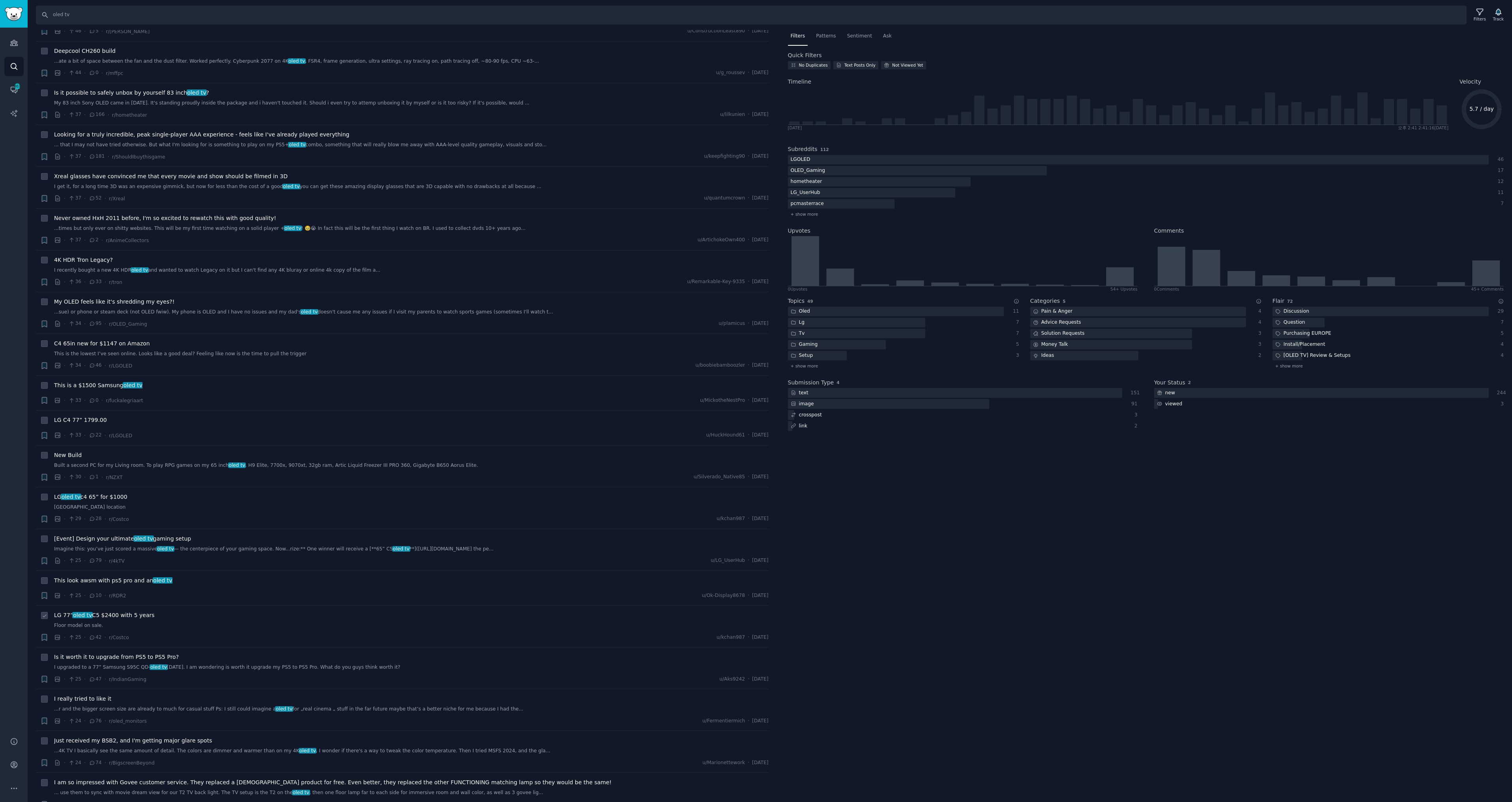
click at [133, 621] on div "LG 77” oled tv C5 $2400 with 5 years Floor model on sale." at bounding box center [411, 620] width 715 height 18
click at [140, 618] on span "LG 77” oled tv C5 $2400 with 5 years" at bounding box center [104, 615] width 100 height 8
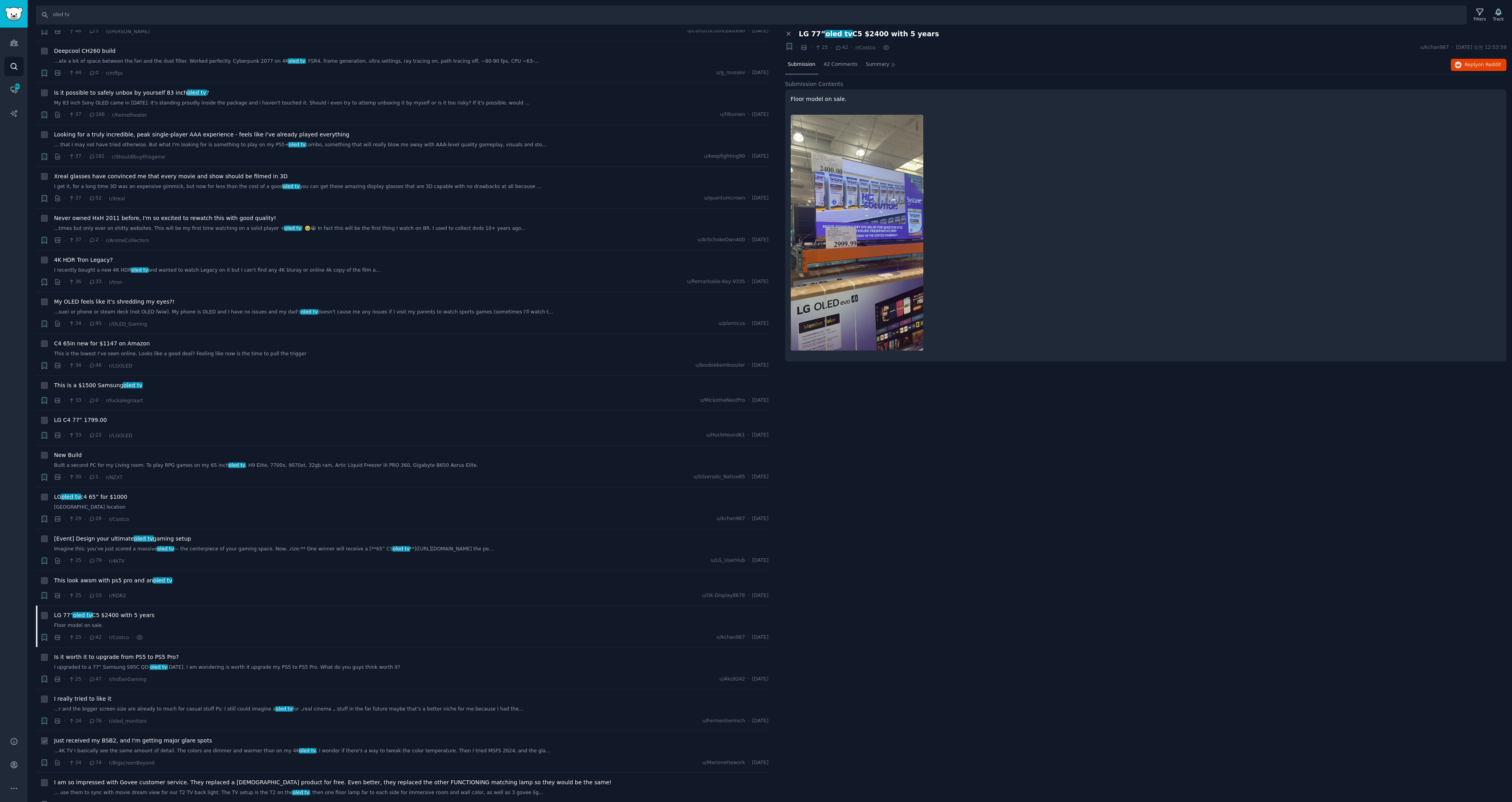
scroll to position [2209, 0]
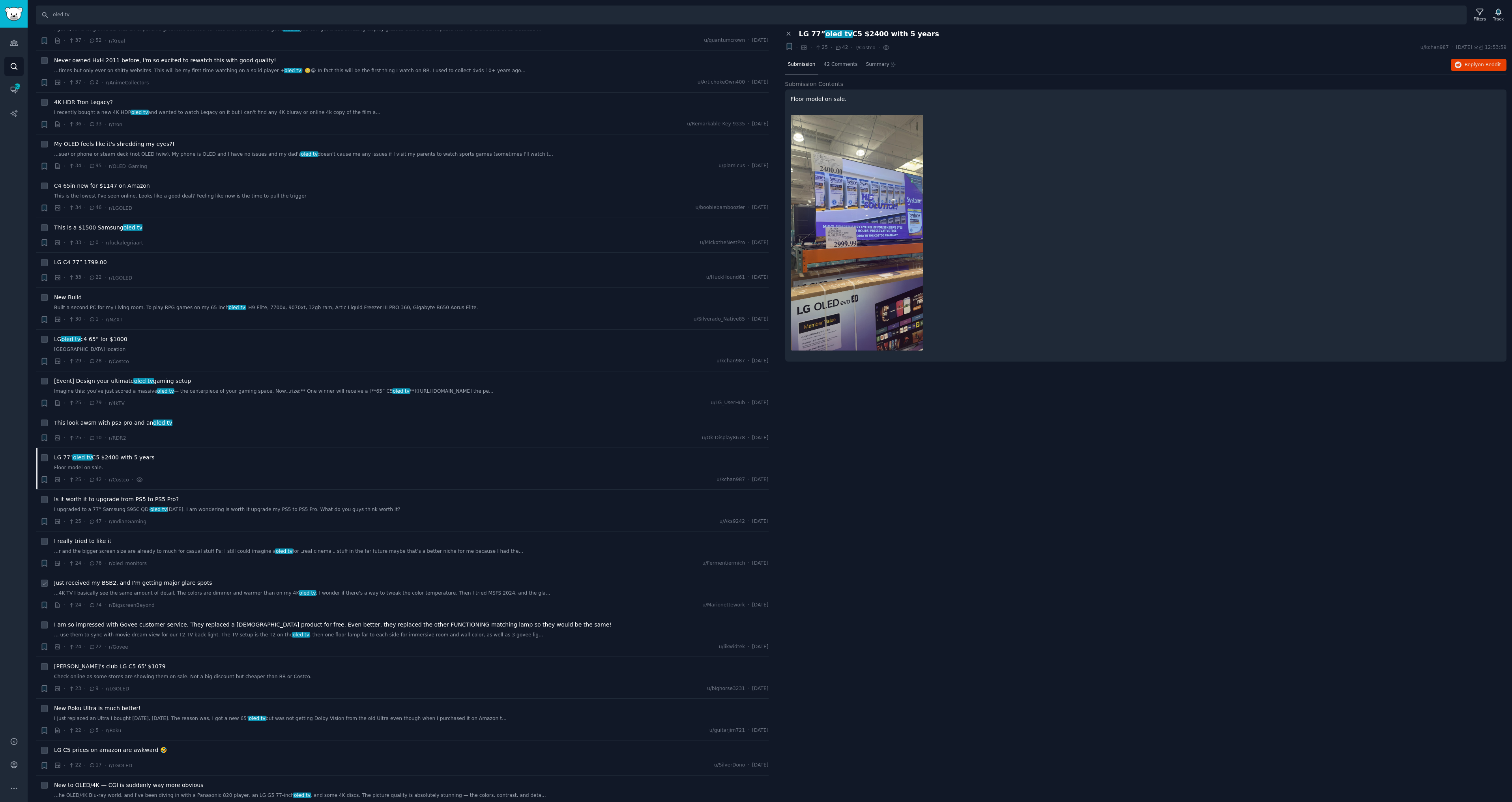
click at [178, 584] on span "Just received my BSB2, and I'm getting major glare spots" at bounding box center [133, 583] width 158 height 8
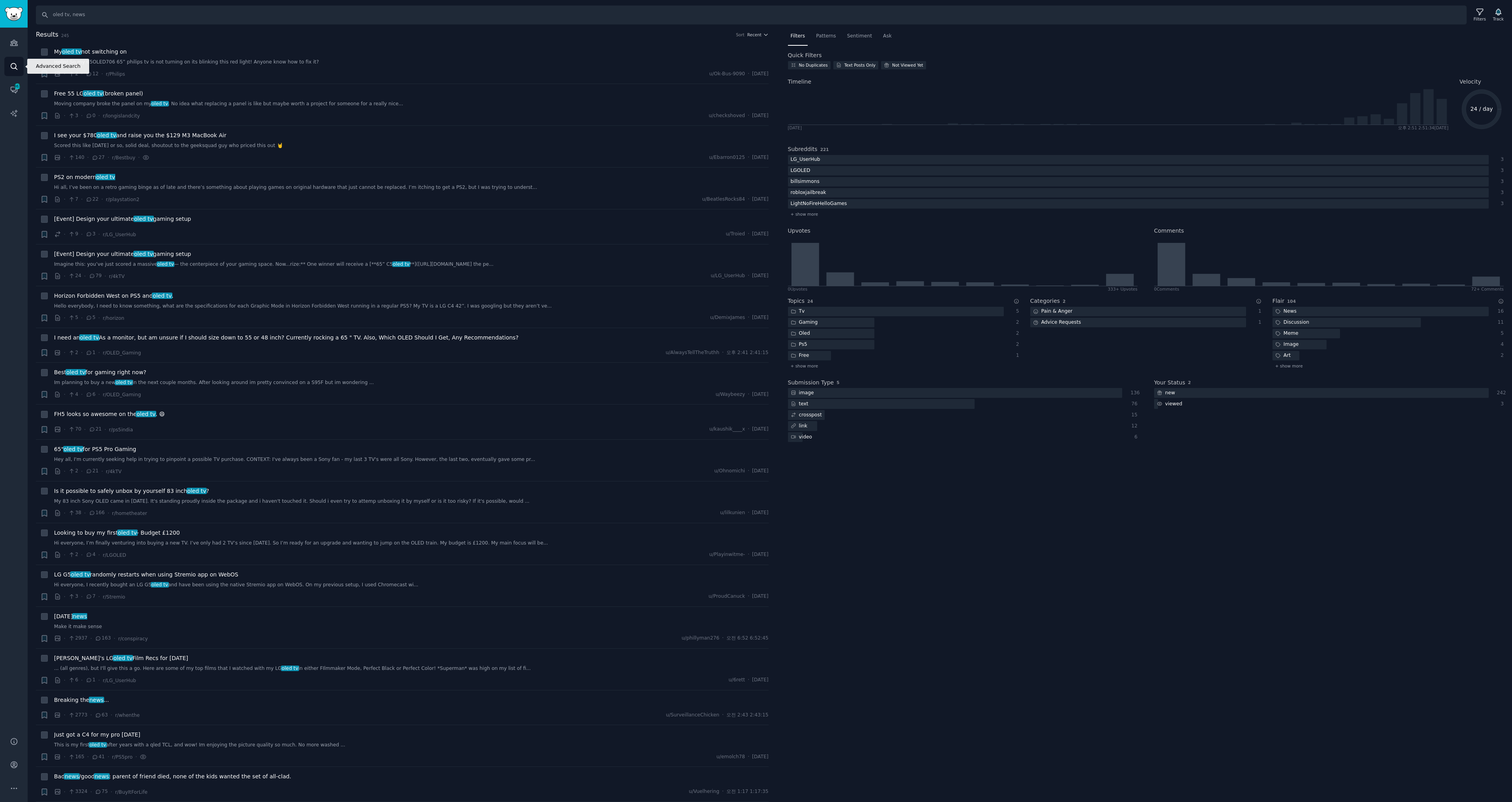
click at [13, 66] on icon "Sidebar" at bounding box center [14, 66] width 8 height 8
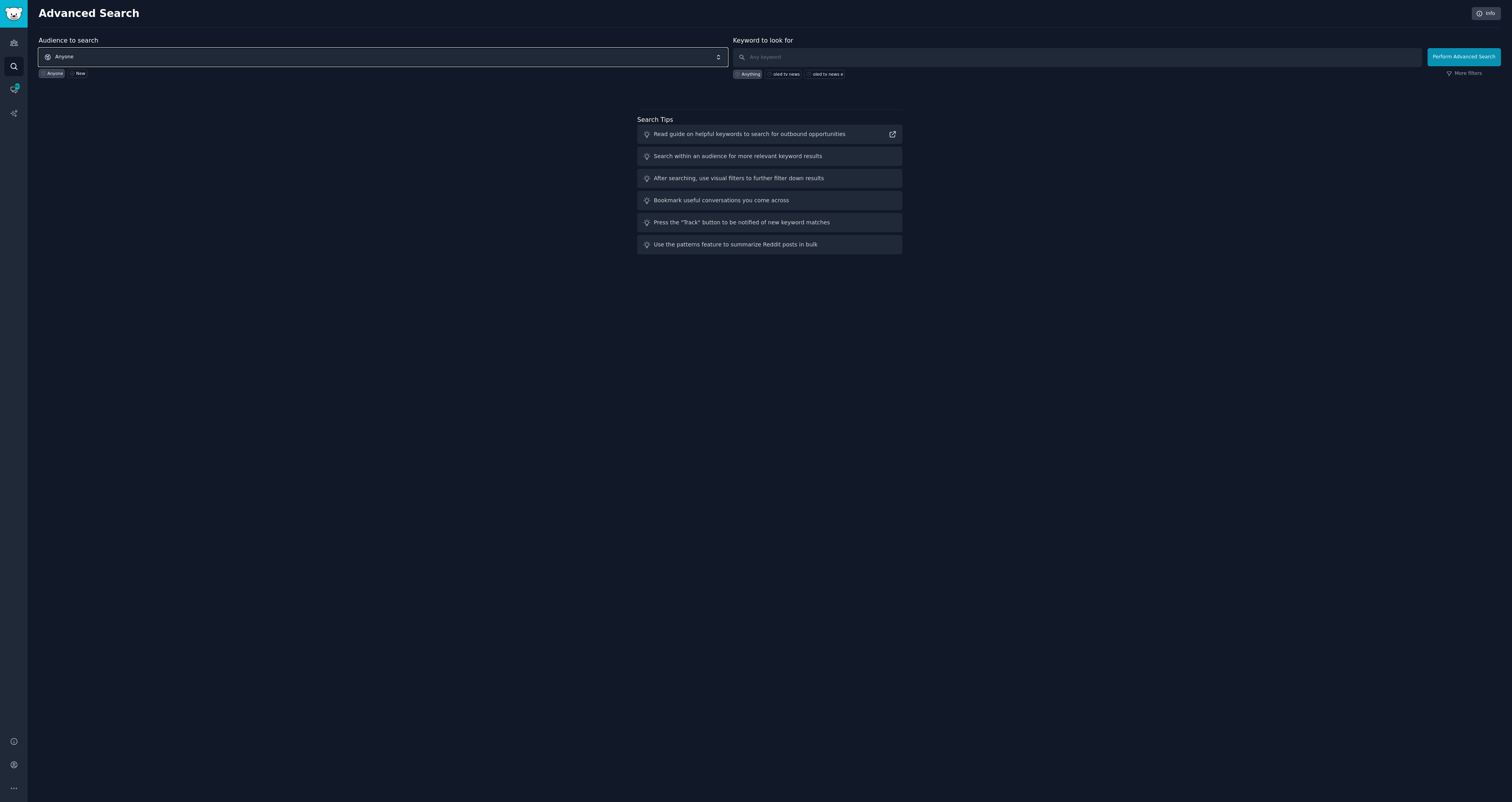
click at [48, 55] on span "Anyone" at bounding box center [383, 57] width 689 height 18
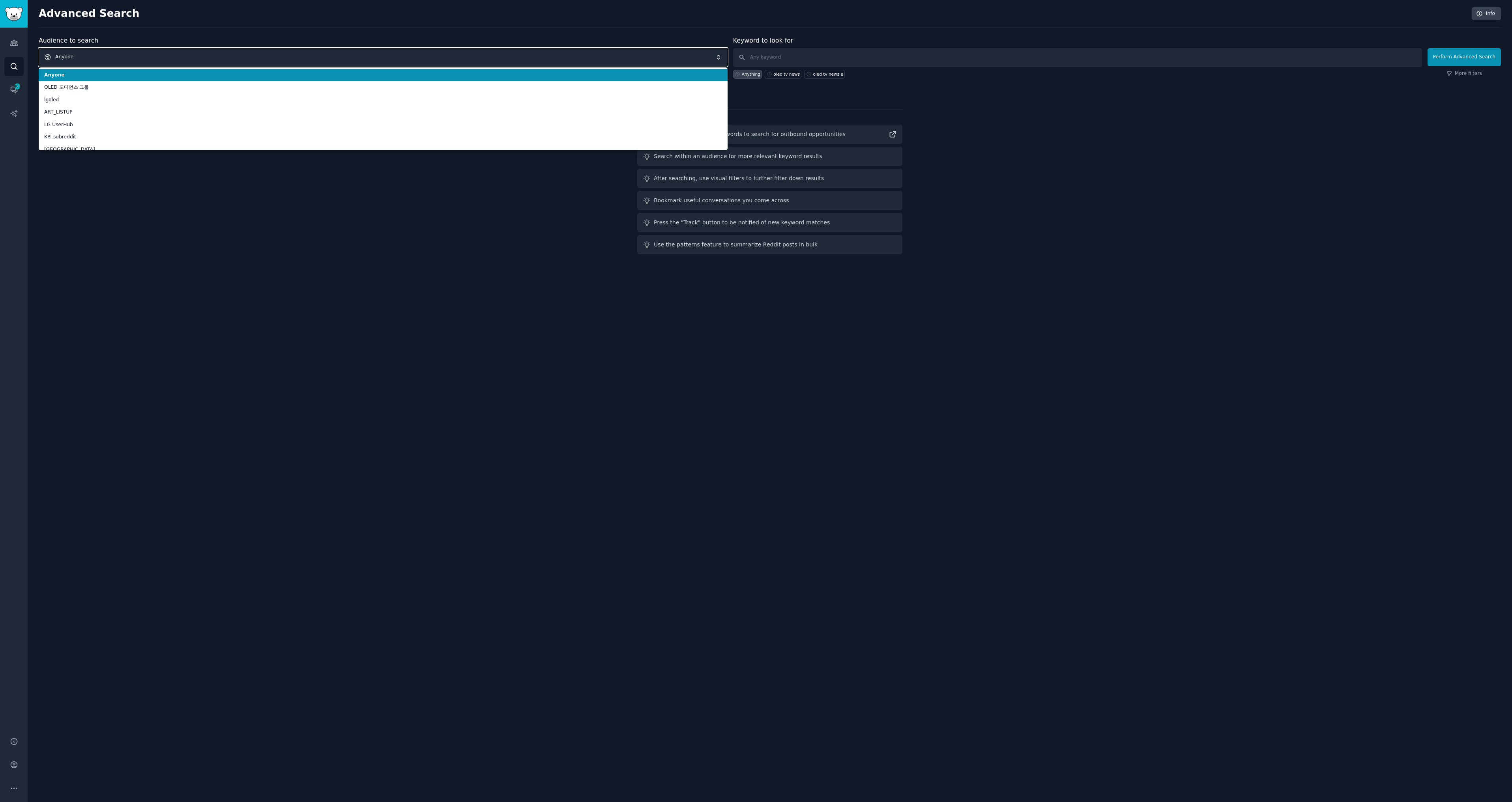
click at [48, 55] on span "Anyone" at bounding box center [383, 57] width 689 height 18
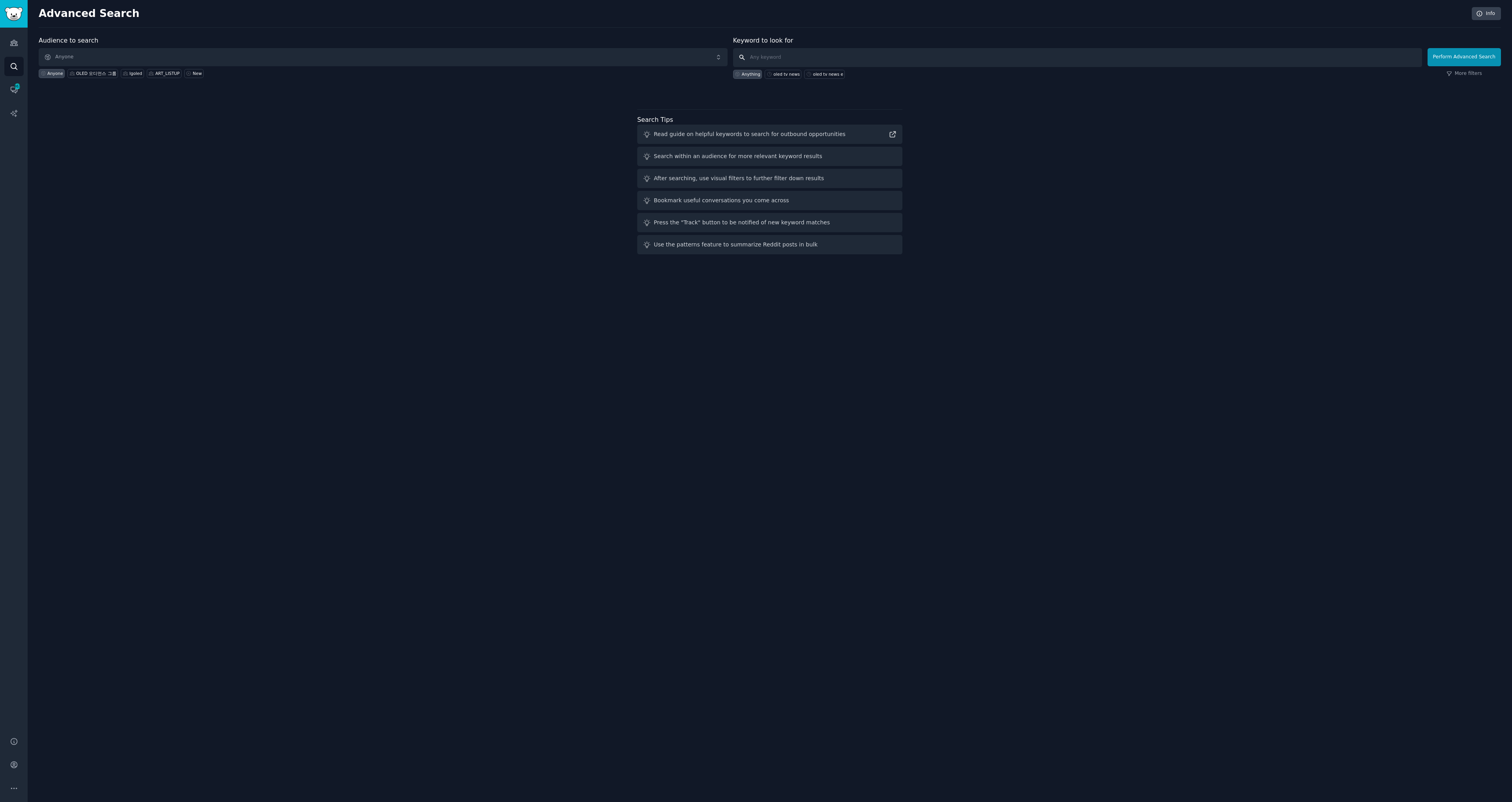
click at [756, 55] on input "text" at bounding box center [1077, 58] width 689 height 19
click at [744, 54] on input "text" at bounding box center [1077, 58] width 689 height 19
click at [797, 72] on div "oled tv news" at bounding box center [786, 74] width 27 height 6
click at [726, 137] on div "Read guide on helpful keywords to search for outbound opportunities" at bounding box center [750, 134] width 192 height 8
click at [849, 129] on div "Read guide on helpful keywords to search for outbound opportunities" at bounding box center [769, 134] width 265 height 19
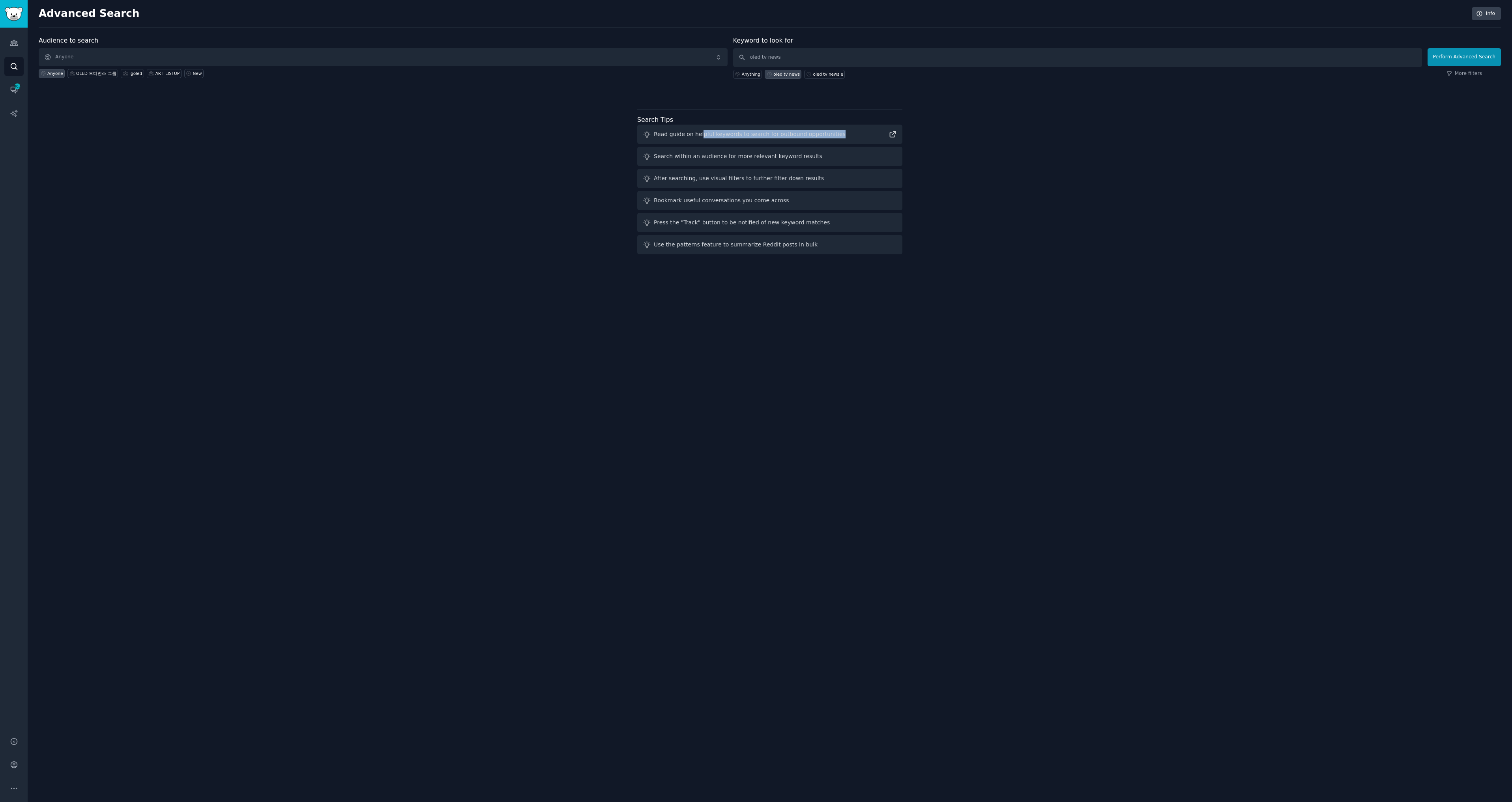
drag, startPoint x: 837, startPoint y: 129, endPoint x: 700, endPoint y: 133, distance: 137.1
click at [700, 133] on div "Read guide on helpful keywords to search for outbound opportunities" at bounding box center [769, 134] width 265 height 19
click at [700, 133] on div "Read guide on helpful keywords to search for outbound opportunities" at bounding box center [750, 134] width 192 height 8
click at [891, 133] on icon at bounding box center [893, 134] width 8 height 8
click at [863, 155] on div "Search within an audience for more relevant keyword results" at bounding box center [769, 156] width 265 height 19
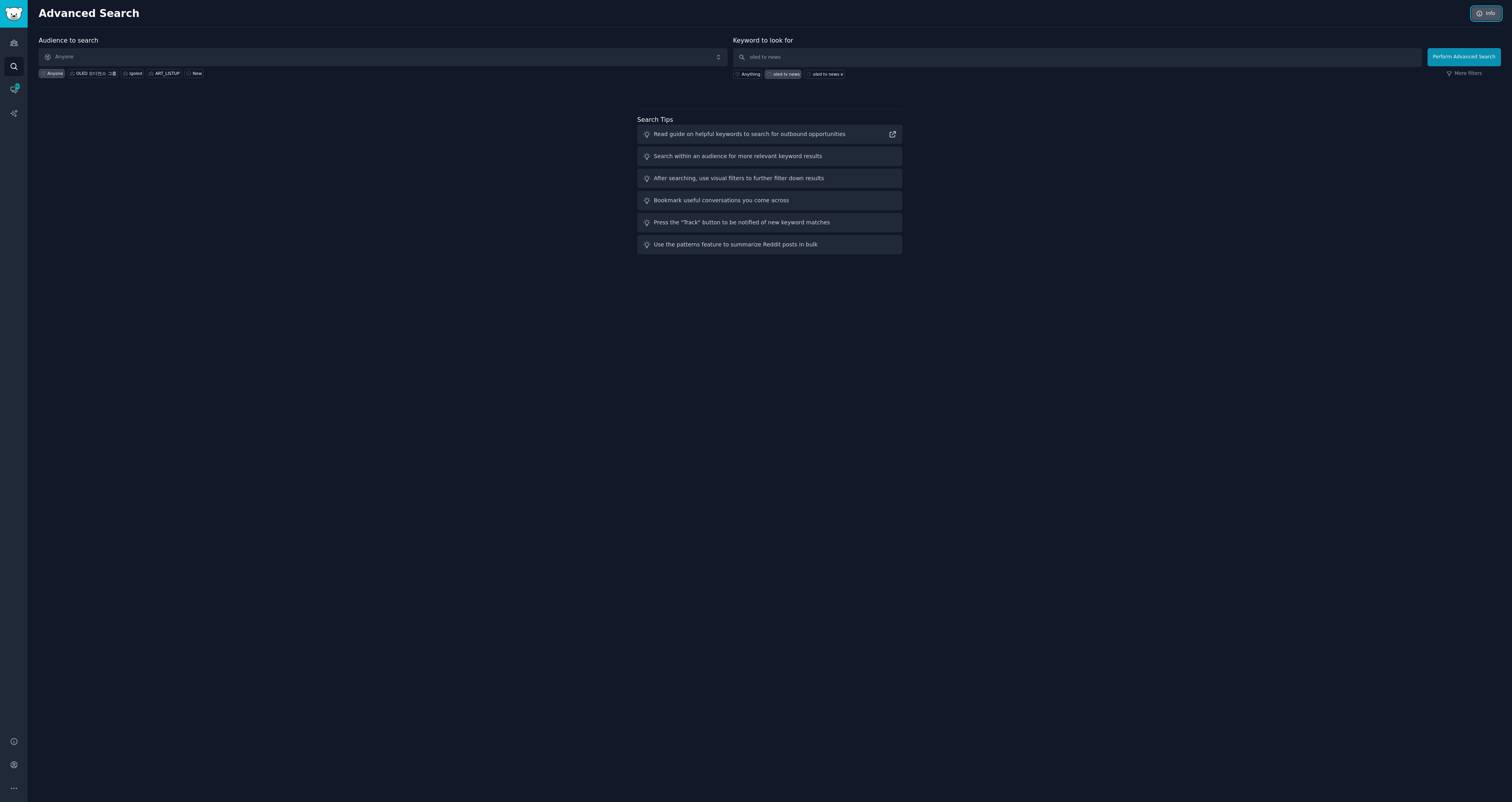
click at [1477, 14] on icon at bounding box center [1479, 13] width 7 height 7
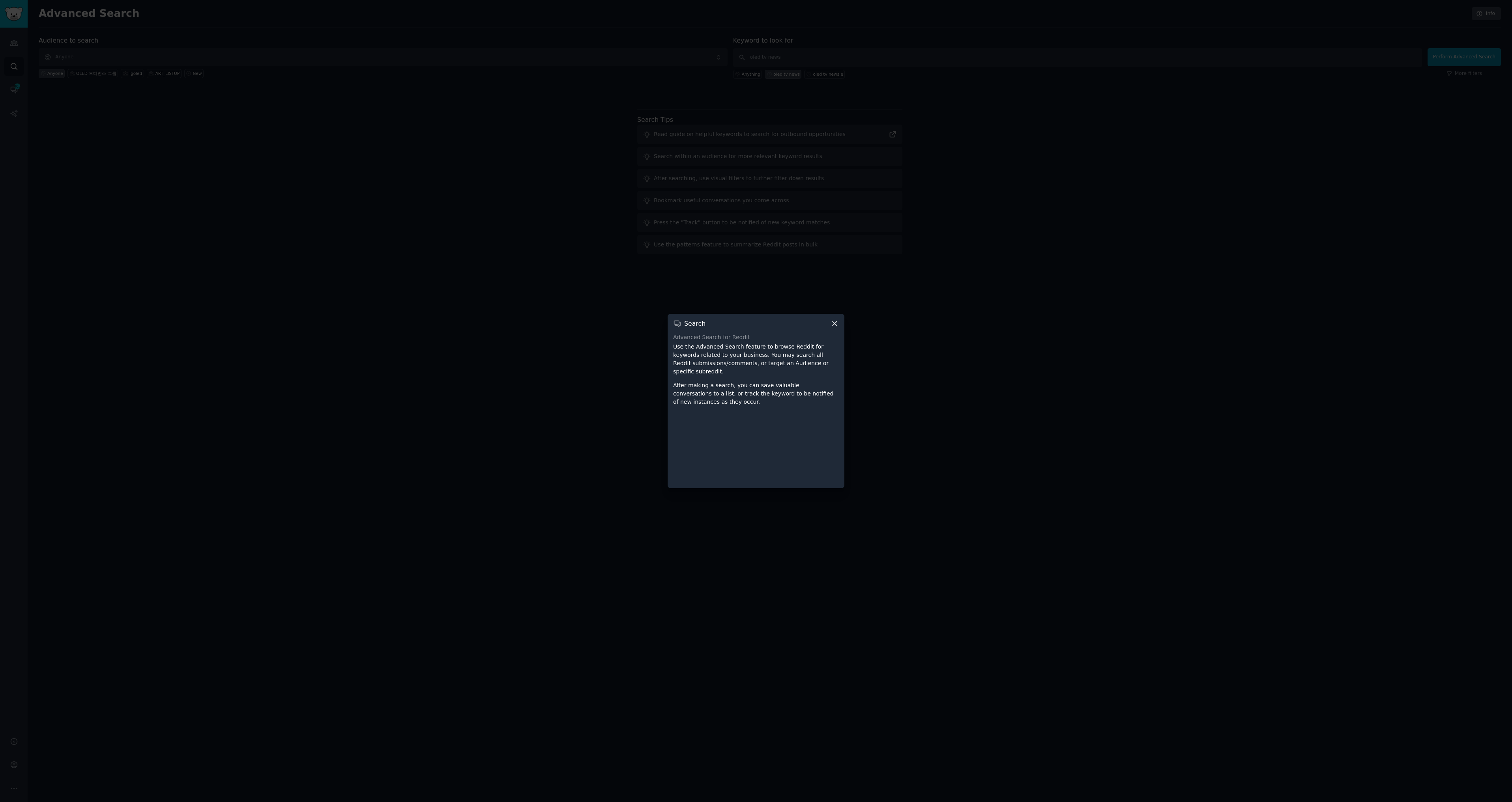
click at [833, 323] on icon at bounding box center [834, 323] width 8 height 8
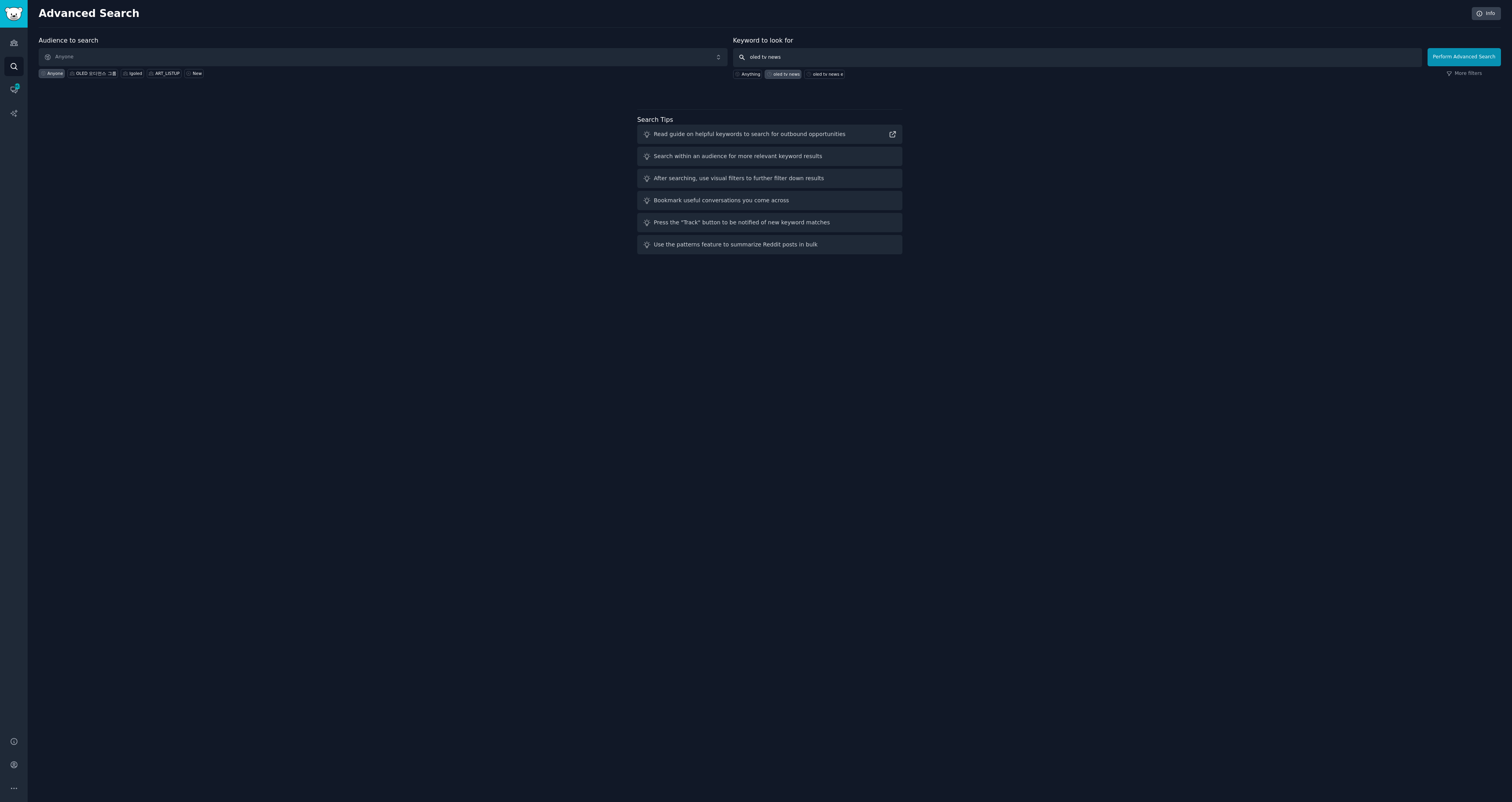
click at [821, 56] on input "oled tv news" at bounding box center [1077, 58] width 689 height 19
click at [889, 131] on icon at bounding box center [893, 134] width 8 height 8
click at [790, 56] on input "oled tv news" at bounding box center [1077, 58] width 689 height 19
click at [770, 55] on input "oled tv news" at bounding box center [1077, 58] width 689 height 19
type input "oled tv & news"
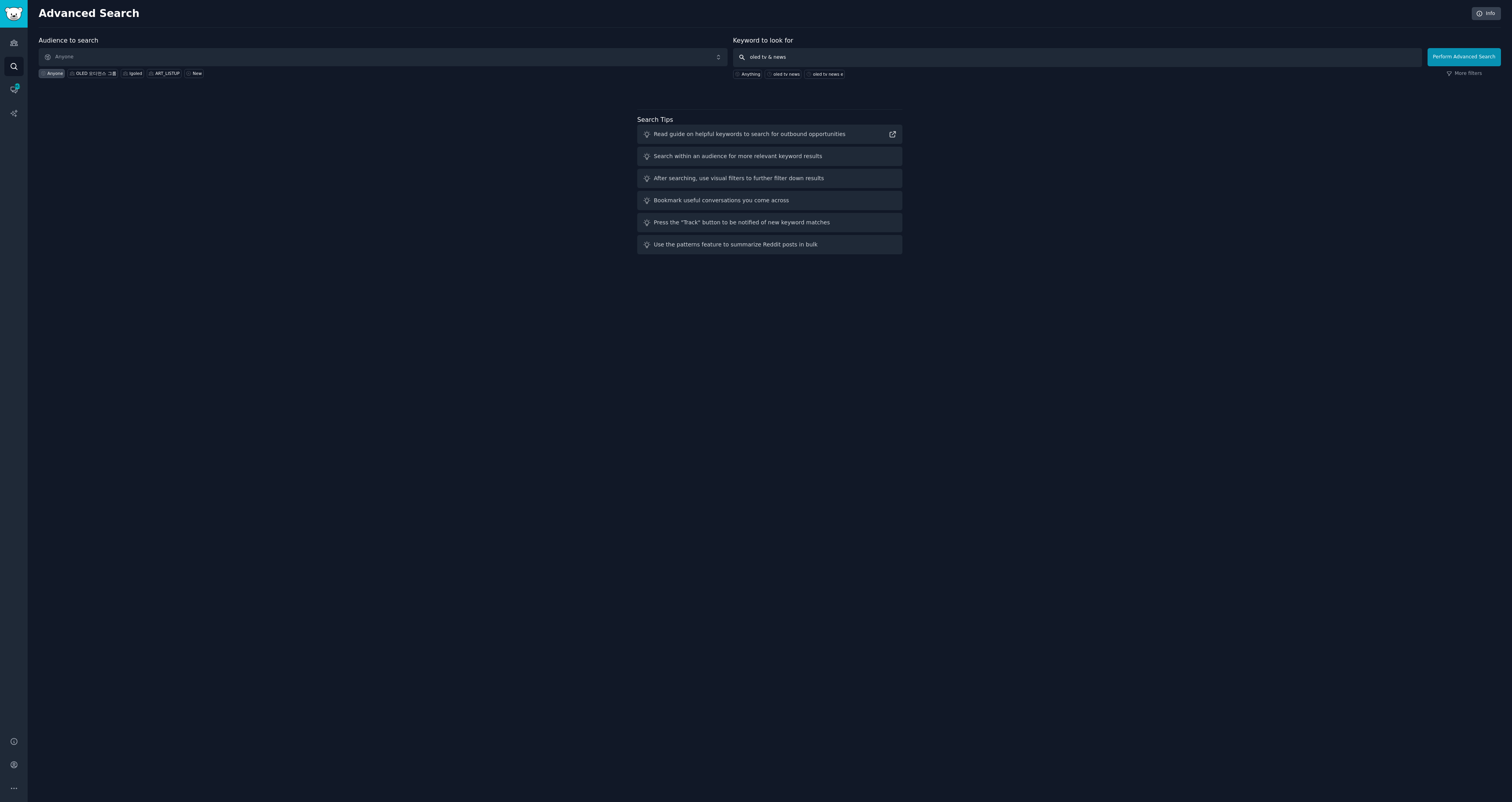
click button "Perform Advanced Search" at bounding box center [1464, 57] width 74 height 18
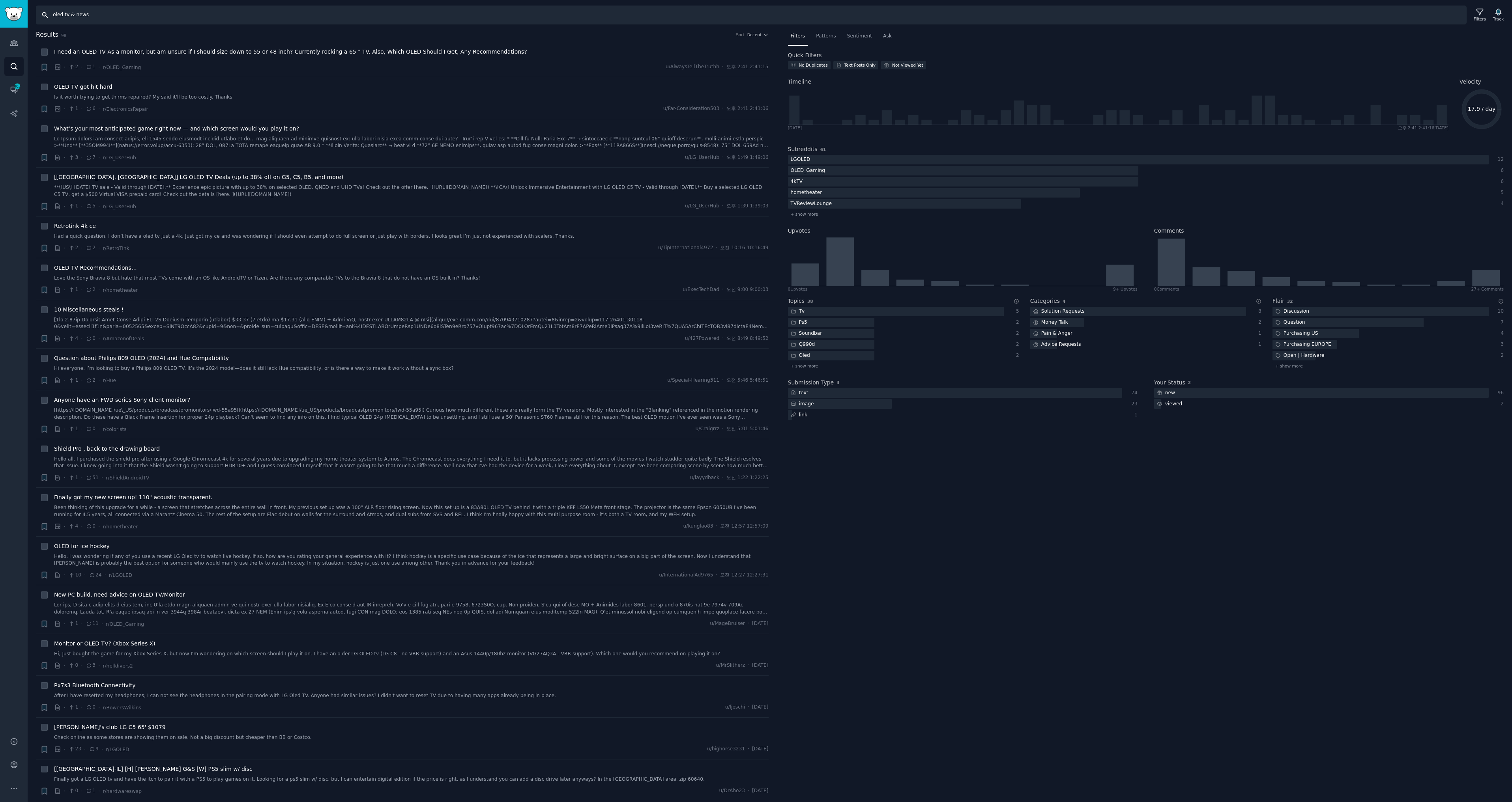
drag, startPoint x: 107, startPoint y: 15, endPoint x: 91, endPoint y: 15, distance: 16.0
click at [91, 15] on input "oled tv & news" at bounding box center [752, 15] width 1431 height 19
click at [69, 14] on input "oled tv & news" at bounding box center [752, 15] width 1431 height 19
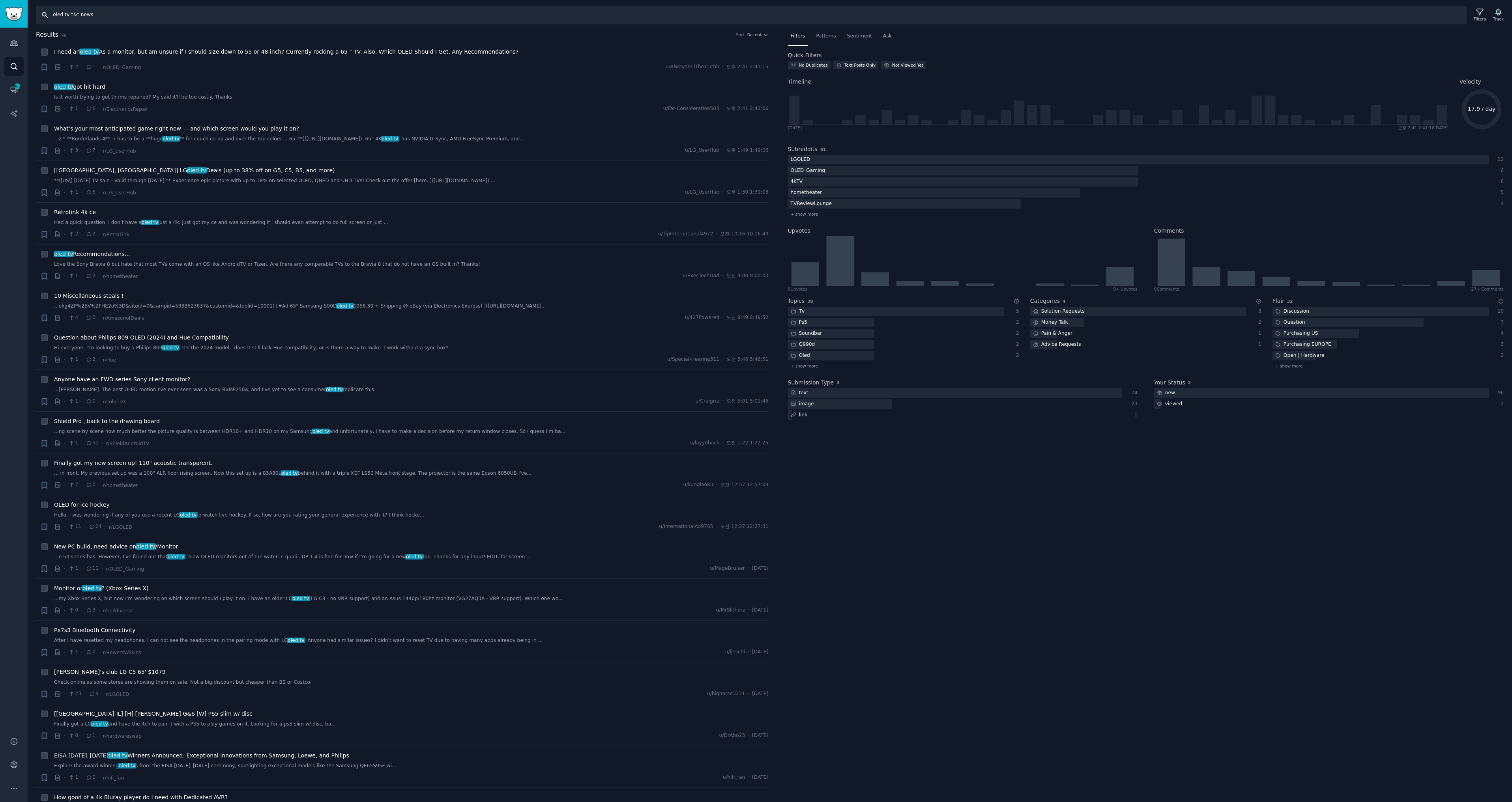
type input "oled tv "&" news"
click at [471, 20] on input "oled tv "&" news" at bounding box center [752, 15] width 1431 height 19
click at [45, 15] on input "oled tv "&" news" at bounding box center [752, 15] width 1431 height 19
click at [89, 15] on input "oled tv "&" news" at bounding box center [752, 15] width 1431 height 19
click at [104, 15] on input "oled tv "&" news" at bounding box center [752, 15] width 1431 height 19
